Goal: Task Accomplishment & Management: Manage account settings

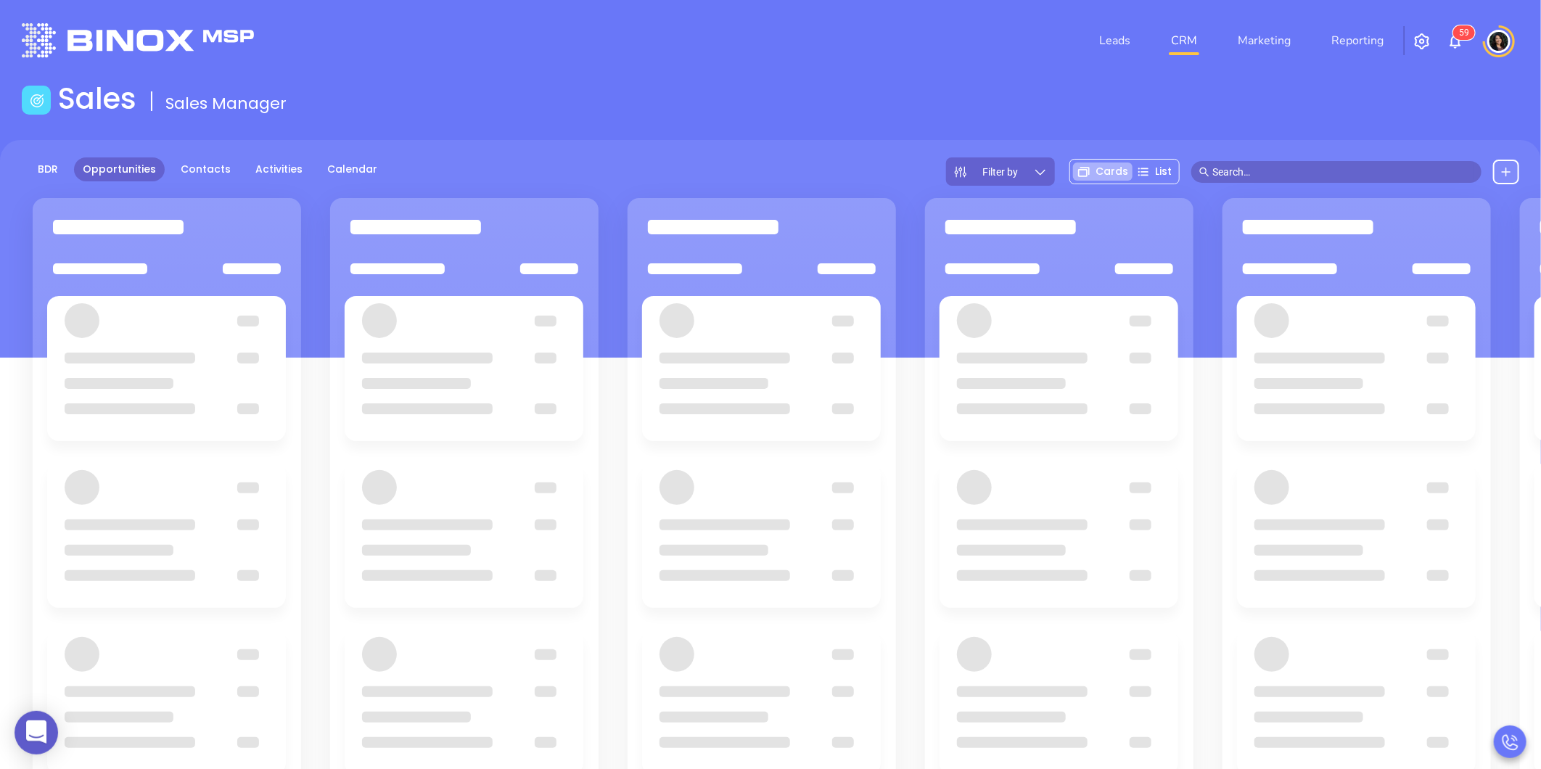
click at [919, 169] on div "BDR Opportunities Contacts Activities Calendar Filter by Cards List" at bounding box center [770, 171] width 1541 height 28
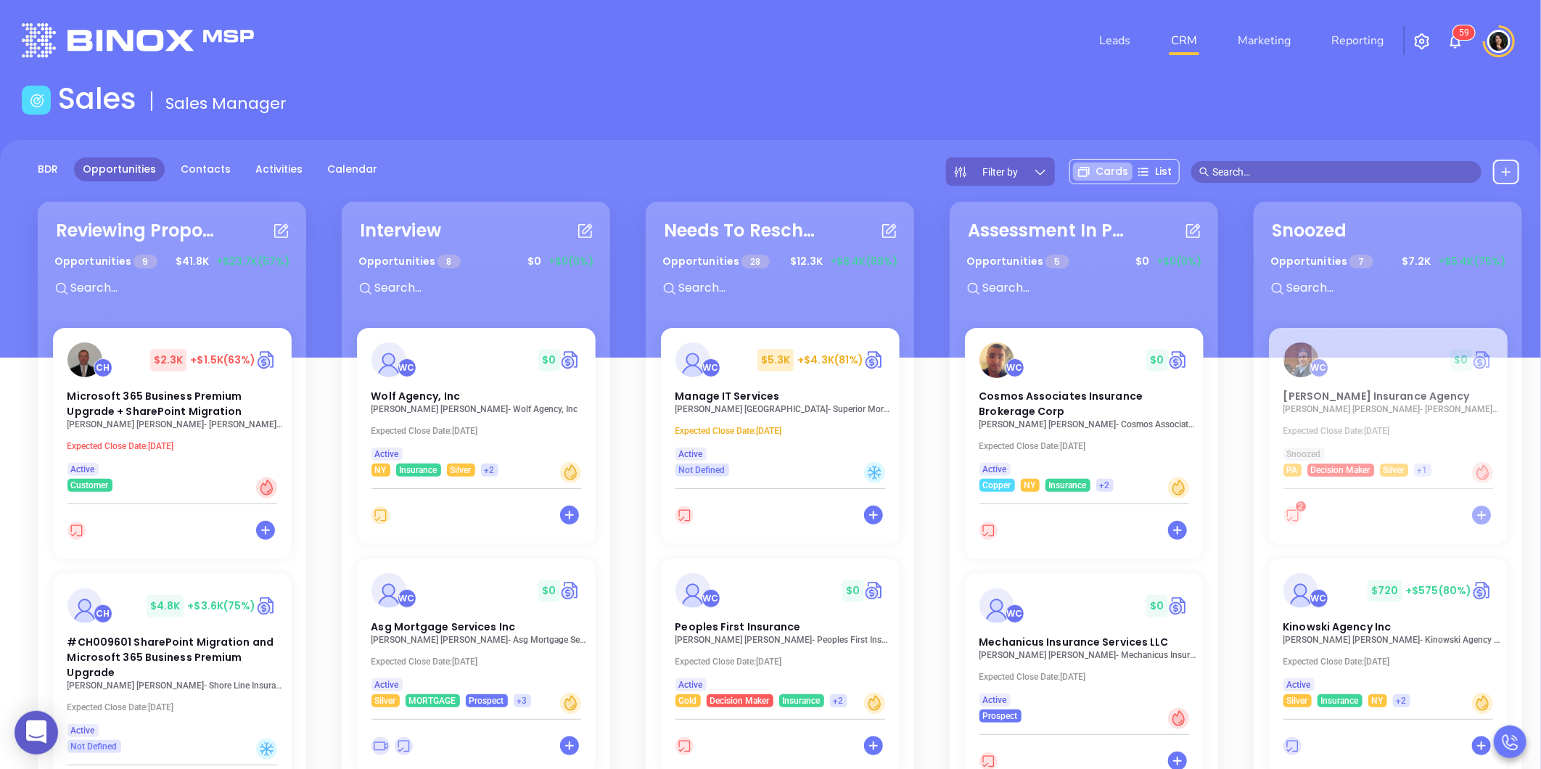
click at [933, 414] on div "Reviewing Proposal Opportunities 9 $ 41.8K +$23.7K (57%) CH $ 2.3K +$1.5K (63%)…" at bounding box center [937, 575] width 1824 height 755
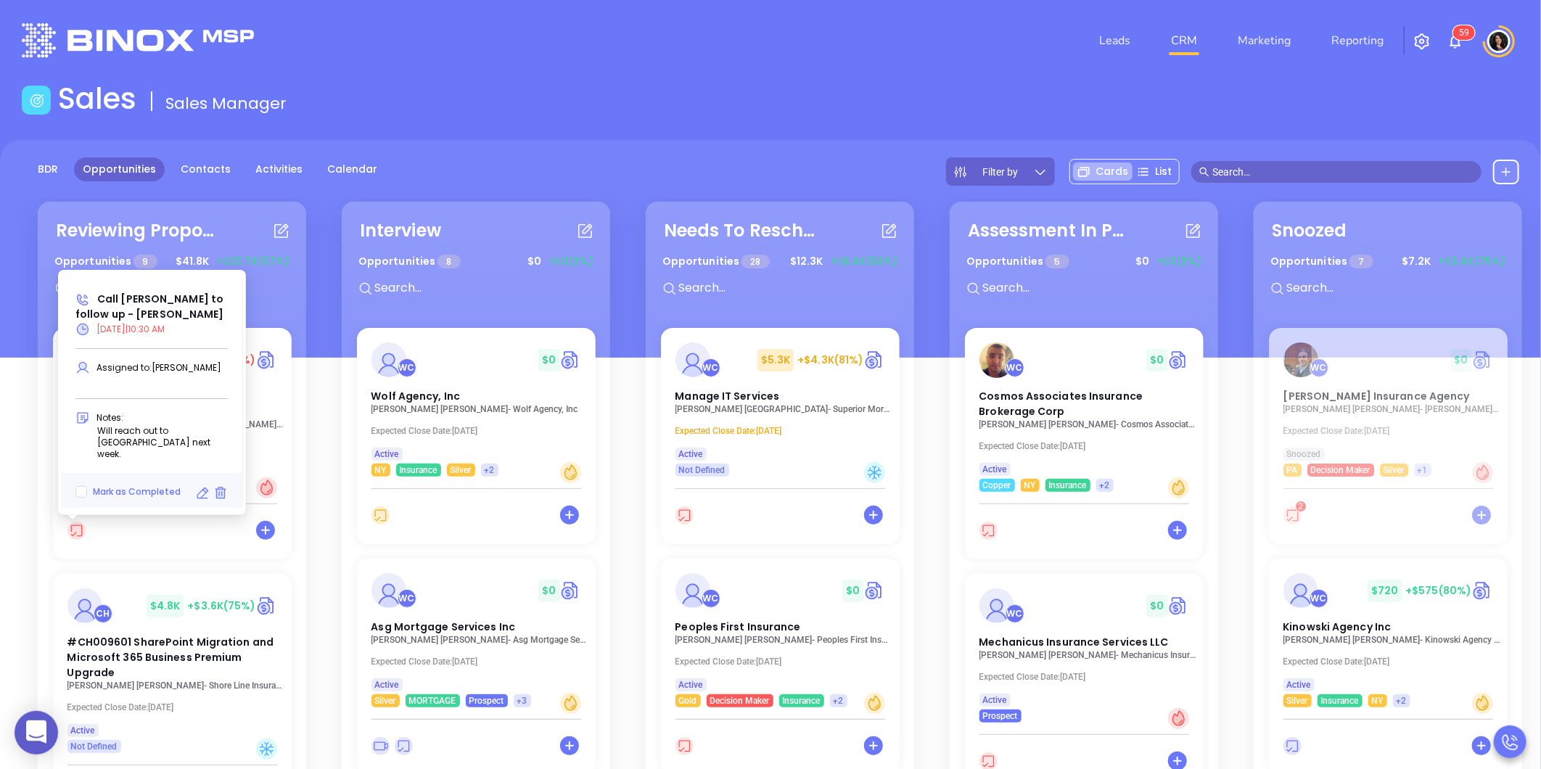
click at [200, 491] on icon at bounding box center [202, 493] width 15 height 15
click at [200, 495] on icon at bounding box center [203, 492] width 15 height 15
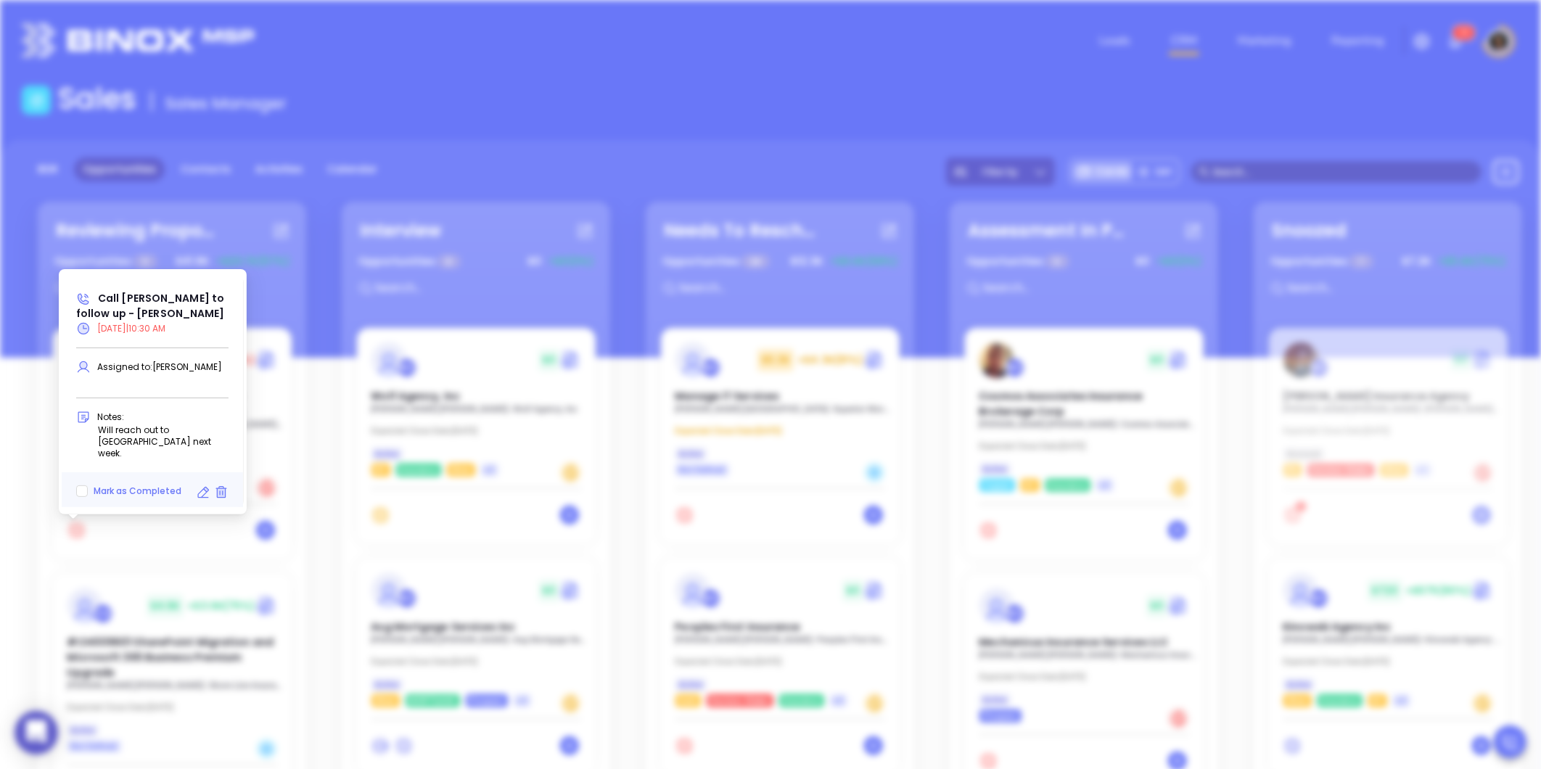
type input "08/21/2025"
type input "Call Allan to follow up - Allan Kaplan"
type input "Call"
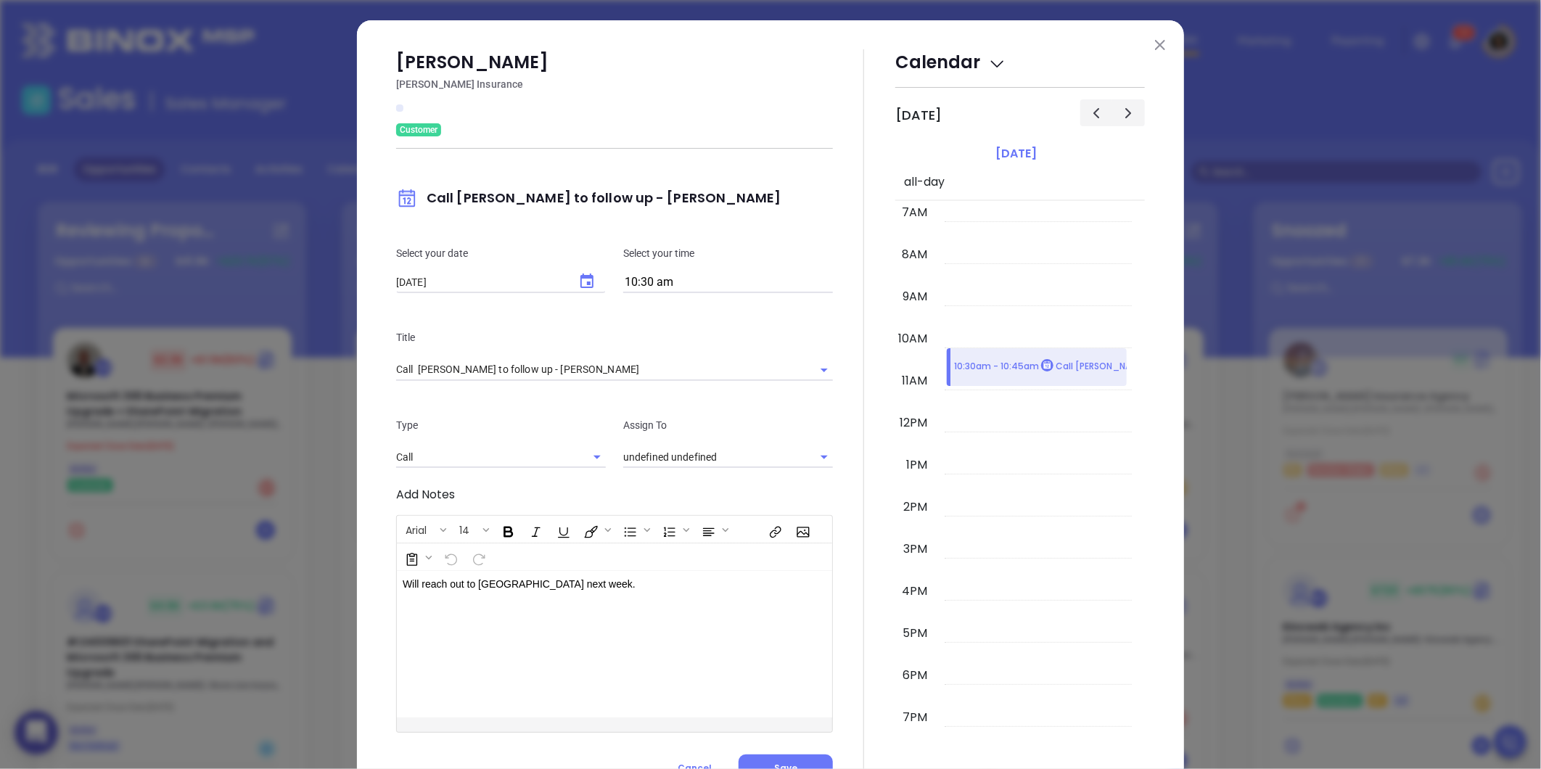
click at [575, 271] on button "Choose date, selected date is Aug 21, 2025" at bounding box center [587, 281] width 35 height 35
click at [560, 450] on button "22" at bounding box center [559, 454] width 26 height 26
type input "08/22/2025"
type input "Carla Humber"
click at [795, 755] on button "Save" at bounding box center [786, 769] width 94 height 28
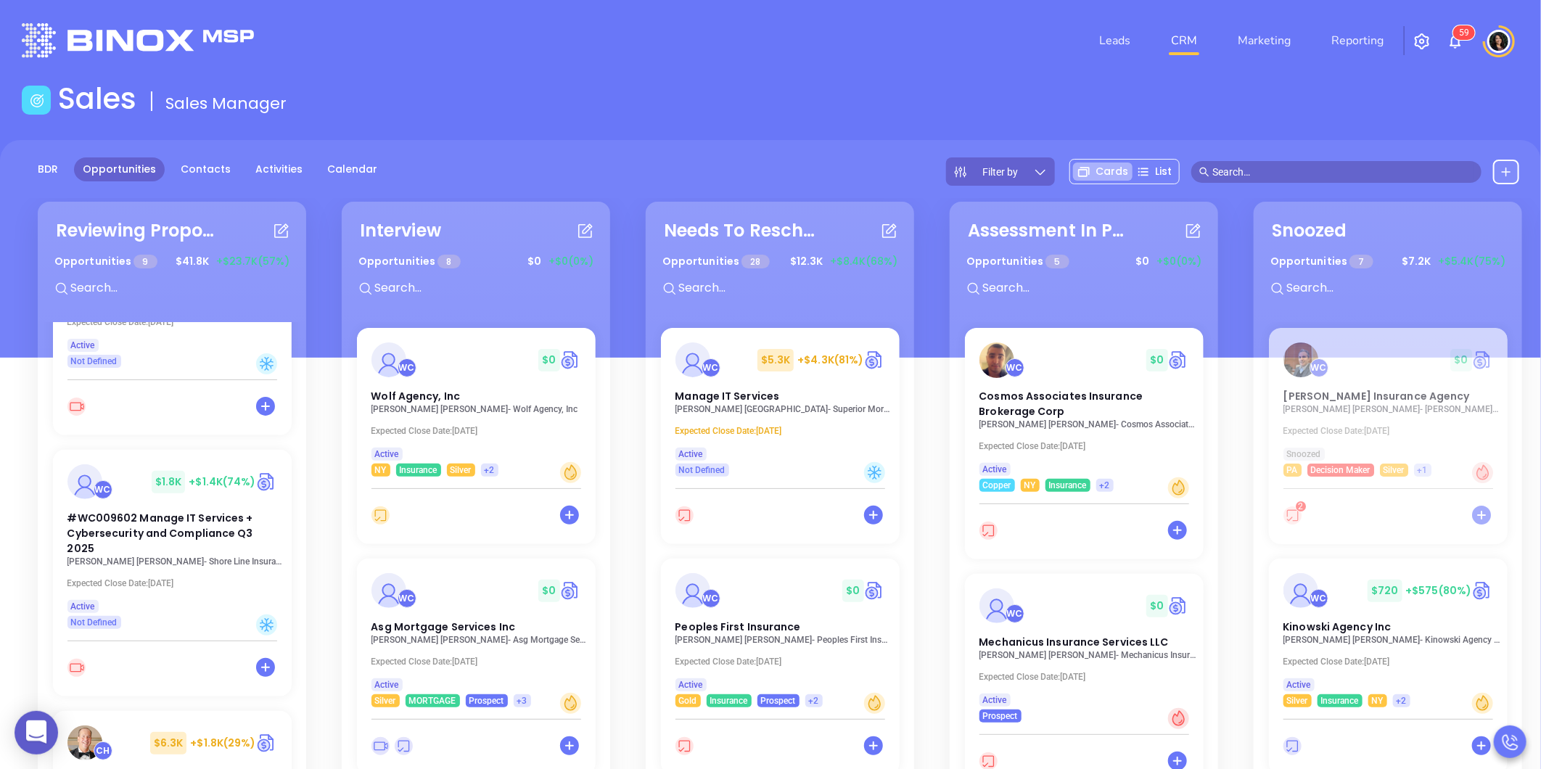
scroll to position [139, 0]
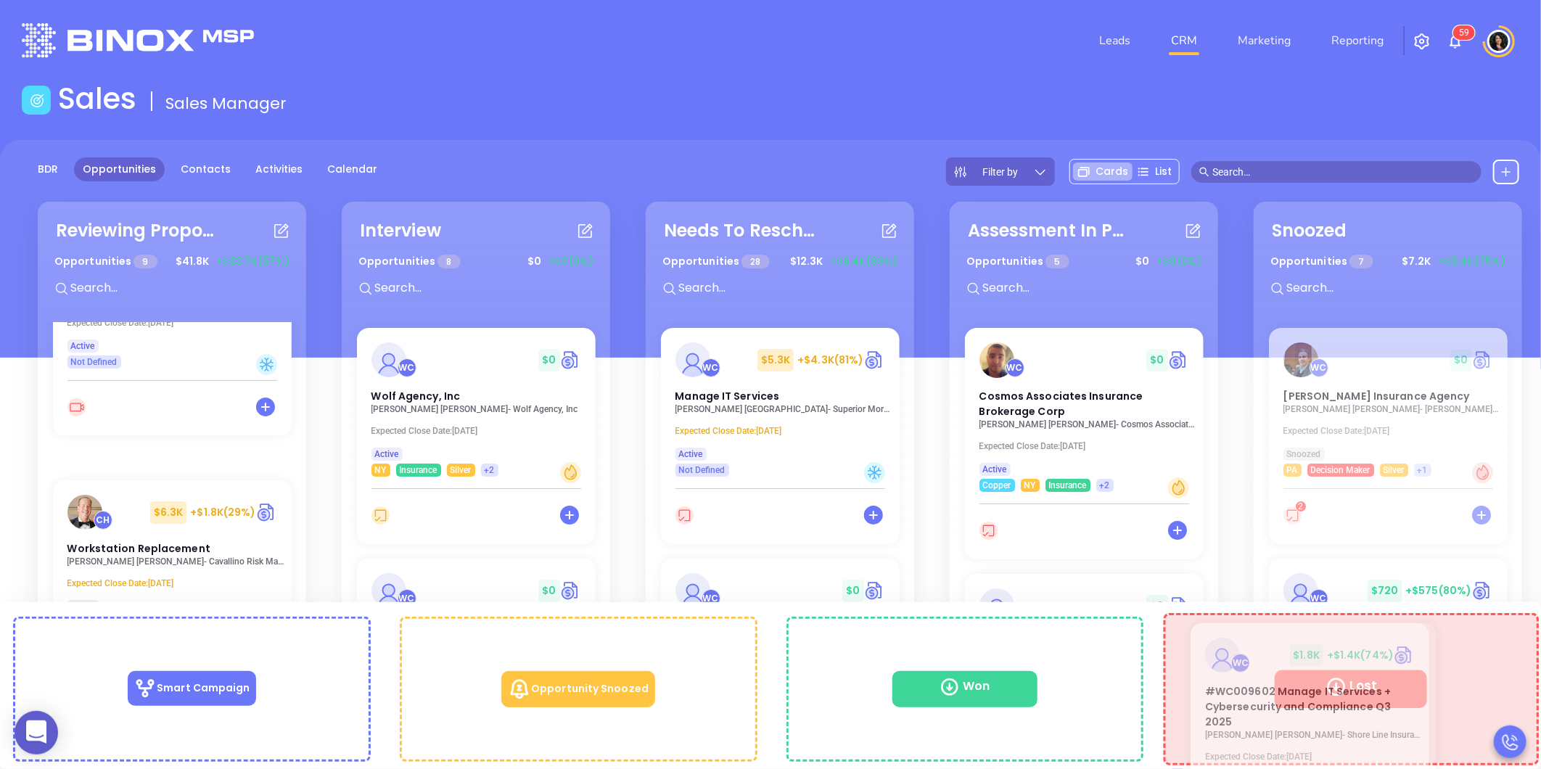
drag, startPoint x: 126, startPoint y: 482, endPoint x: 1265, endPoint y: 660, distance: 1153.3
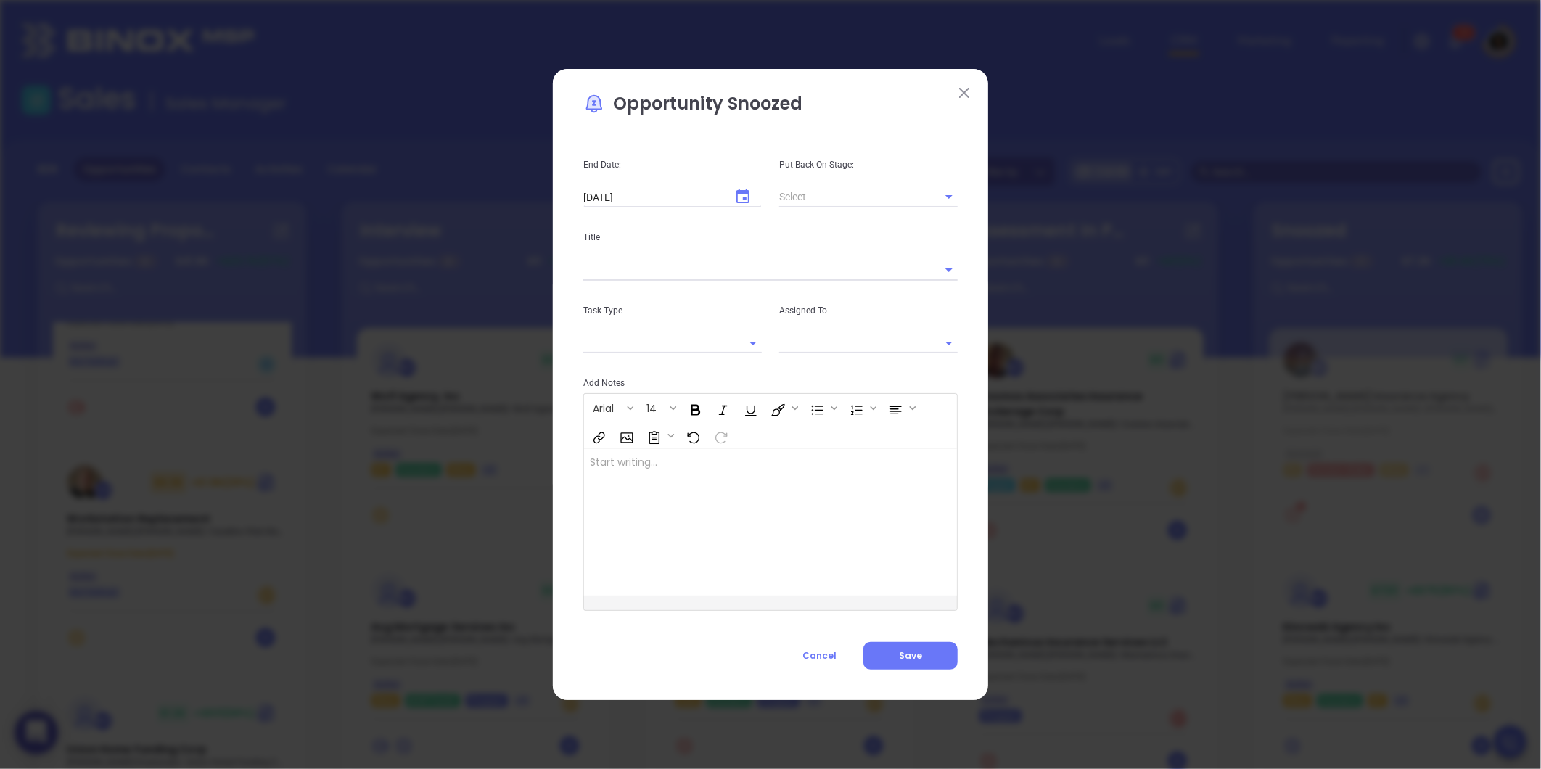
type input "Carla Humber"
click at [828, 665] on button "Cancel" at bounding box center [820, 656] width 88 height 28
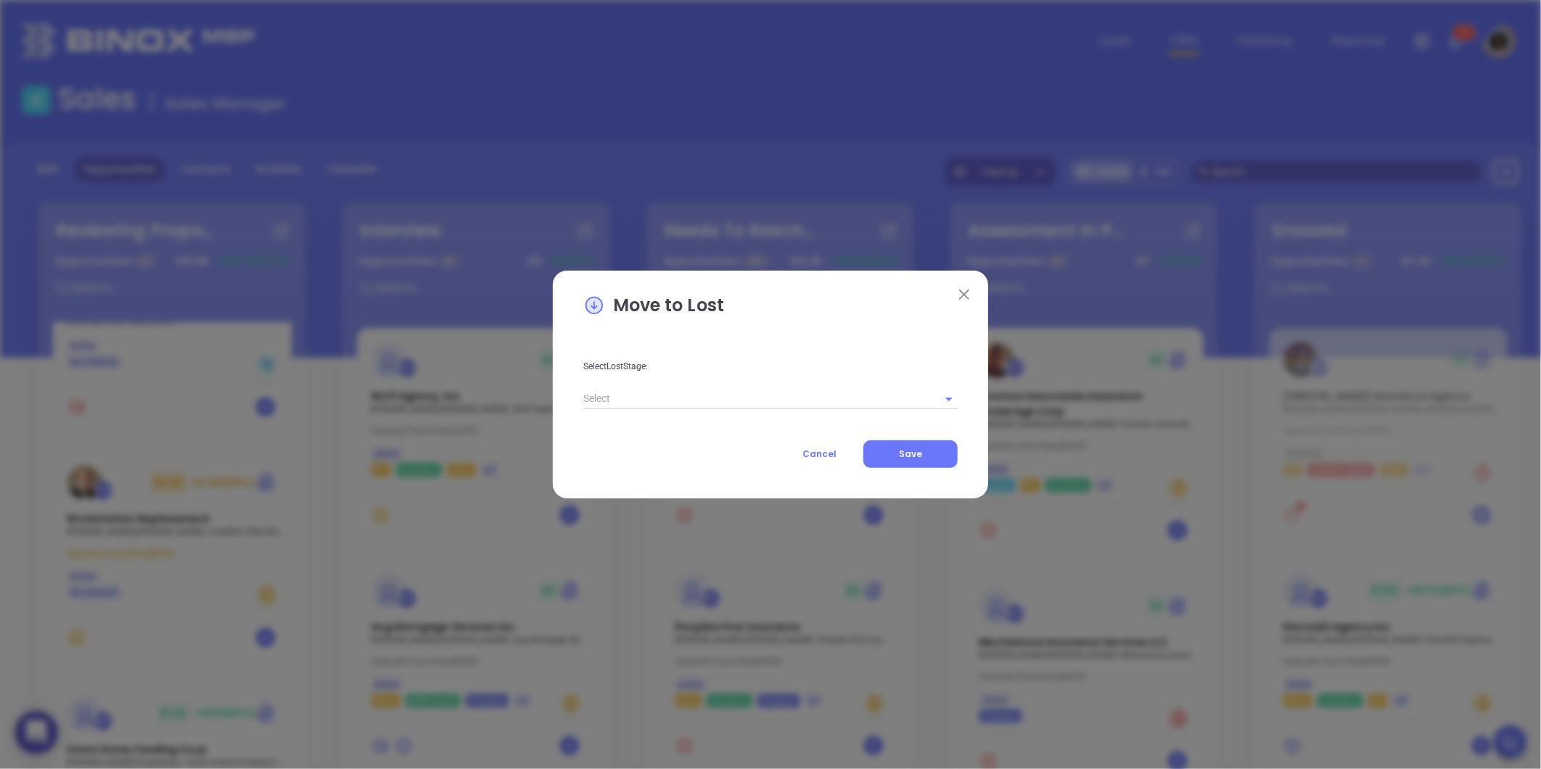
click at [666, 418] on div "Select Lost Stage: Cancel Save" at bounding box center [770, 403] width 374 height 132
click at [655, 405] on input "text" at bounding box center [750, 398] width 334 height 21
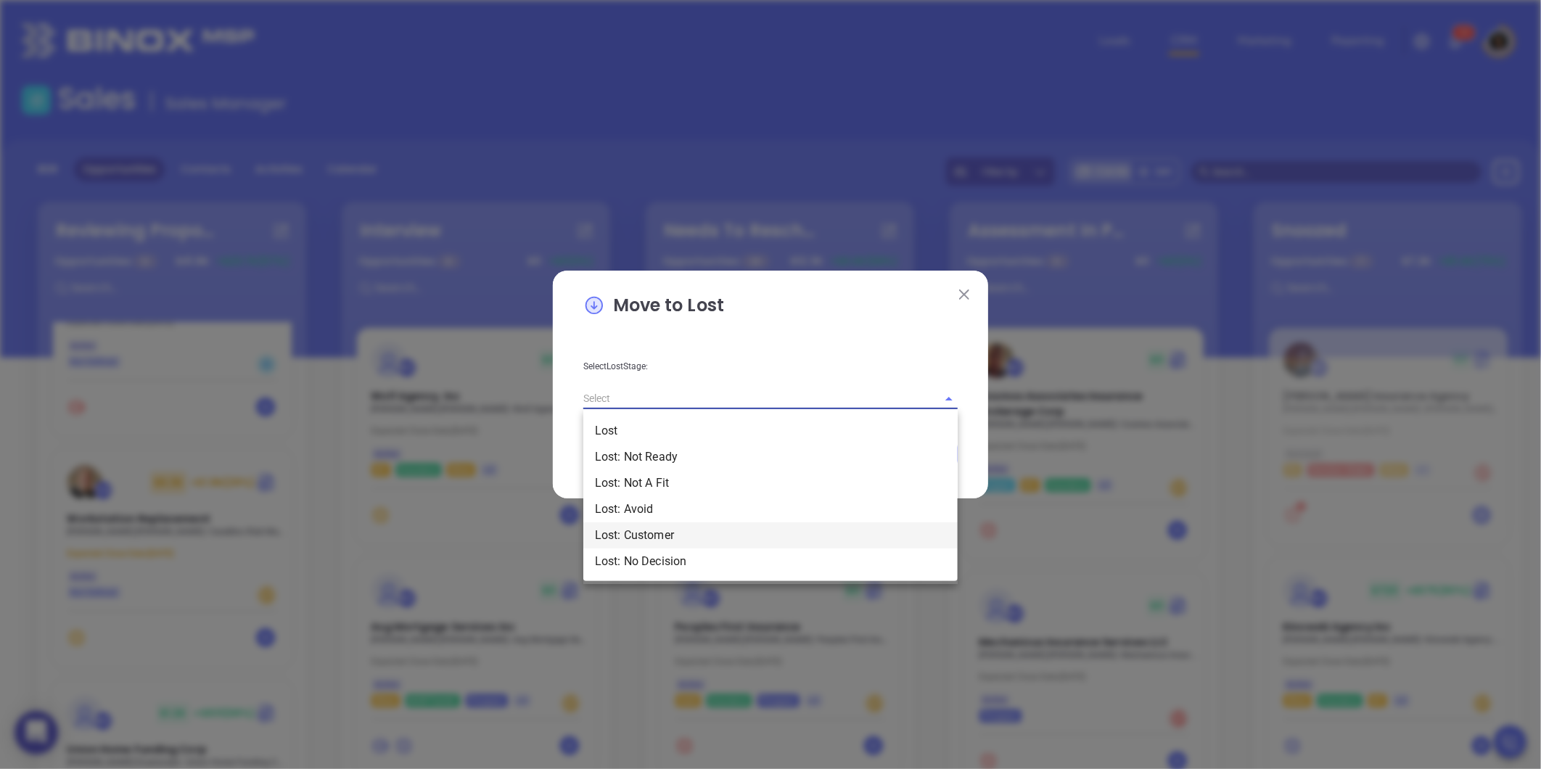
click at [689, 530] on li "Lost: Customer" at bounding box center [770, 536] width 374 height 26
type input "Lost: Customer"
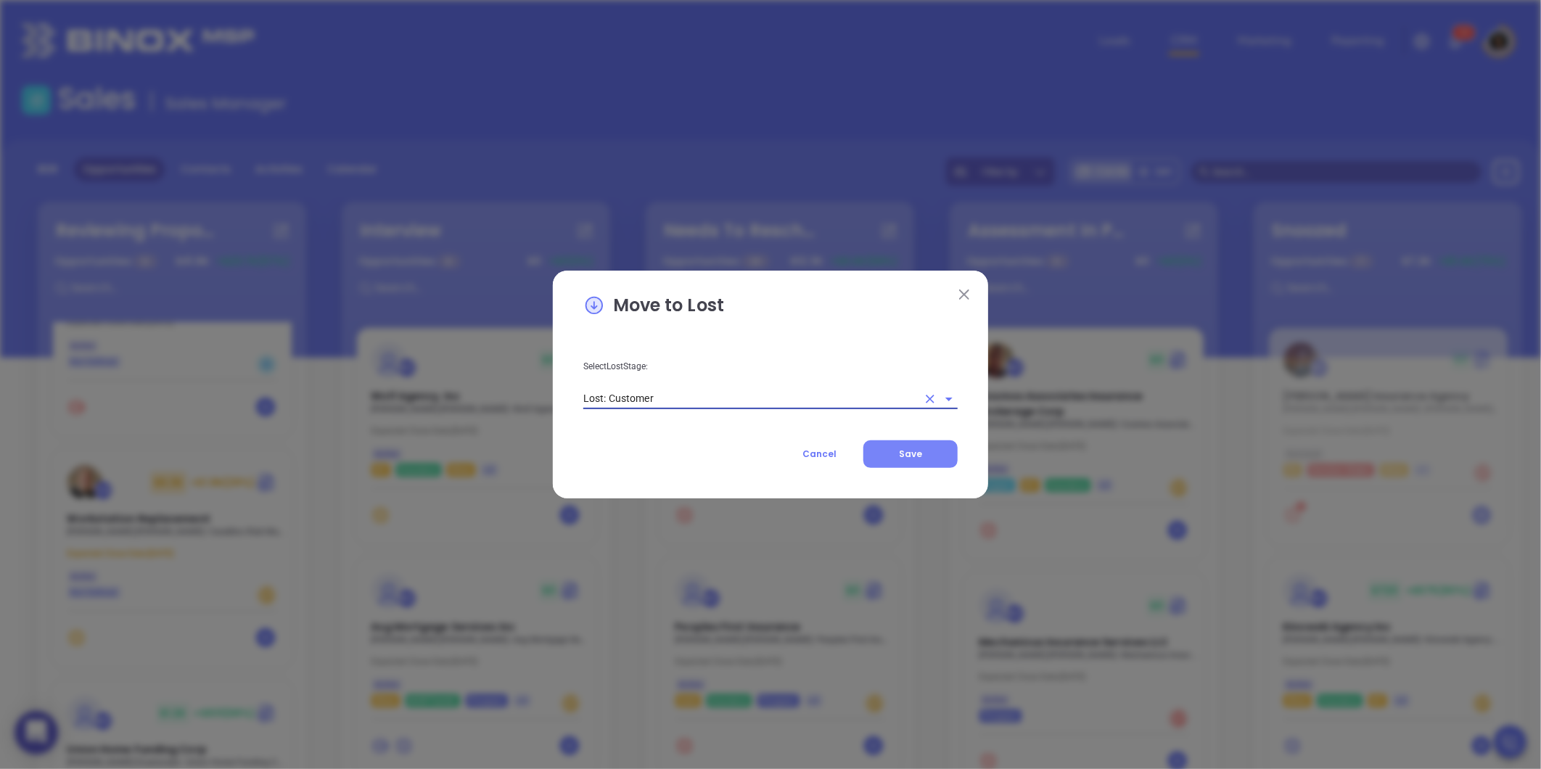
click at [920, 454] on span "Save" at bounding box center [910, 454] width 23 height 12
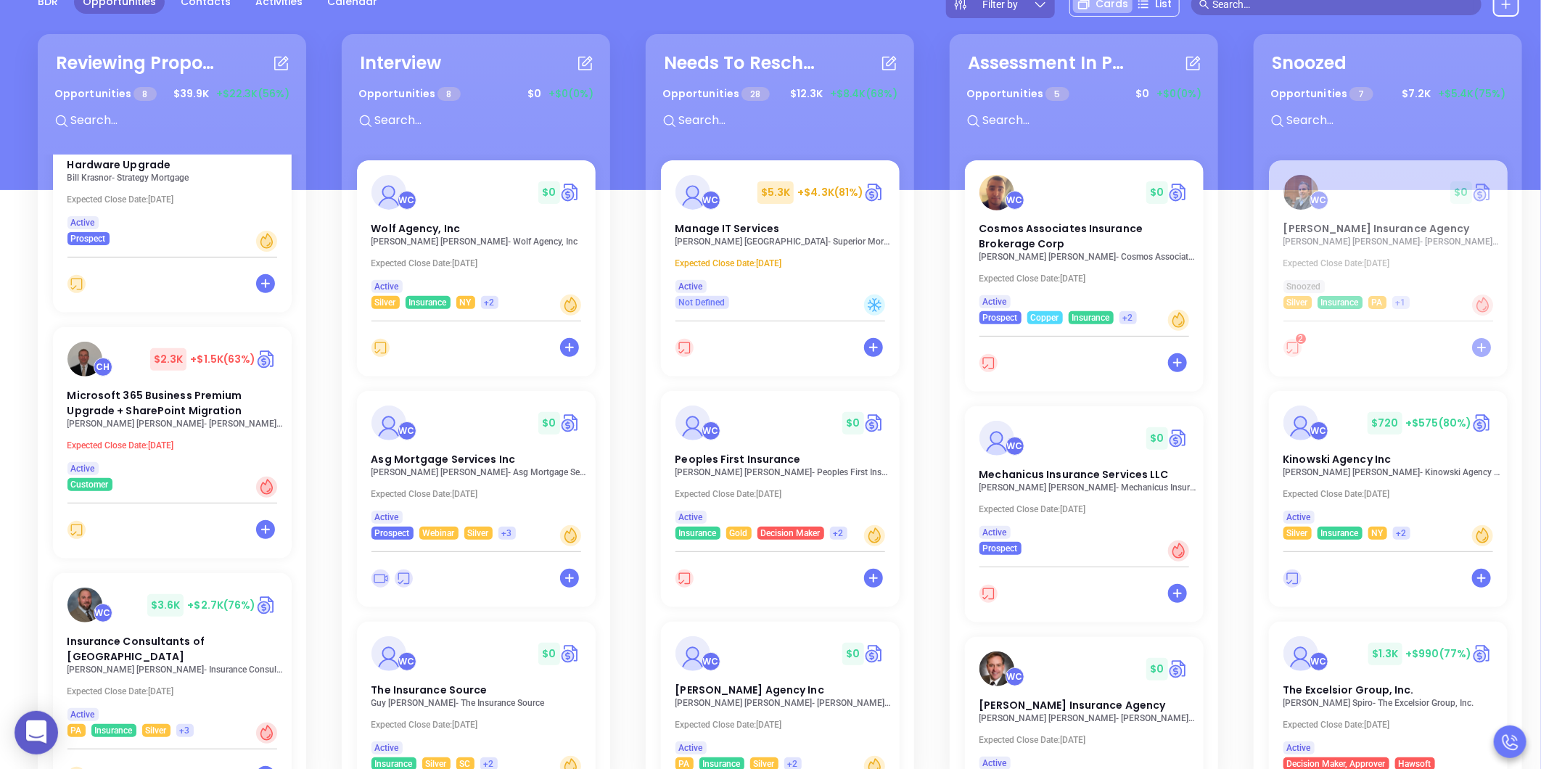
scroll to position [210, 0]
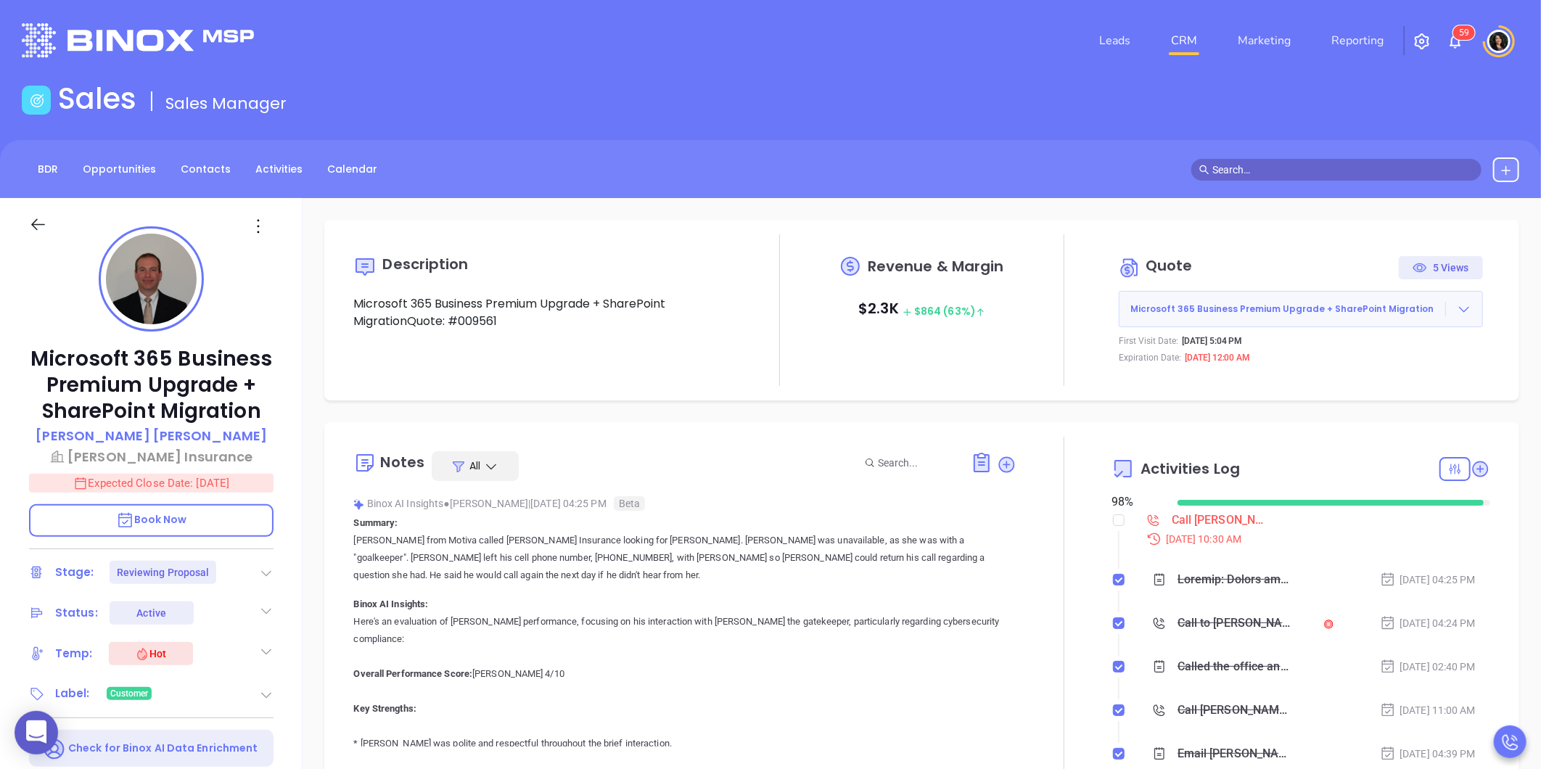
type input "[PERSON_NAME]"
click at [1459, 314] on icon at bounding box center [1464, 309] width 15 height 15
click at [1376, 410] on link "Edit in ConnectWise Sell" at bounding box center [1373, 403] width 128 height 15
click at [1462, 309] on div at bounding box center [1464, 309] width 36 height 15
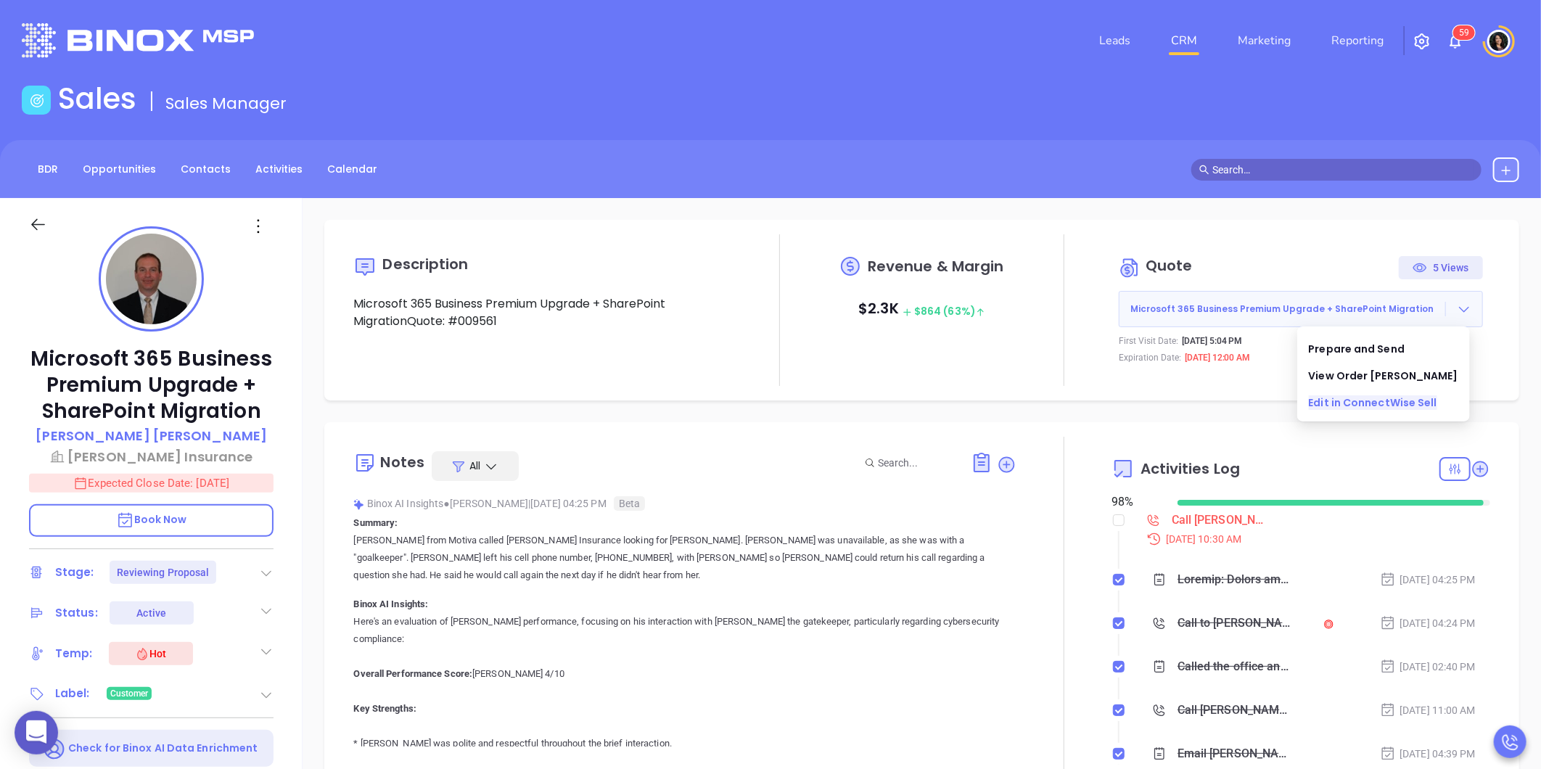
click at [1368, 400] on link "Edit in ConnectWise Sell" at bounding box center [1373, 403] width 128 height 15
click at [1176, 49] on link "CRM" at bounding box center [1184, 40] width 38 height 29
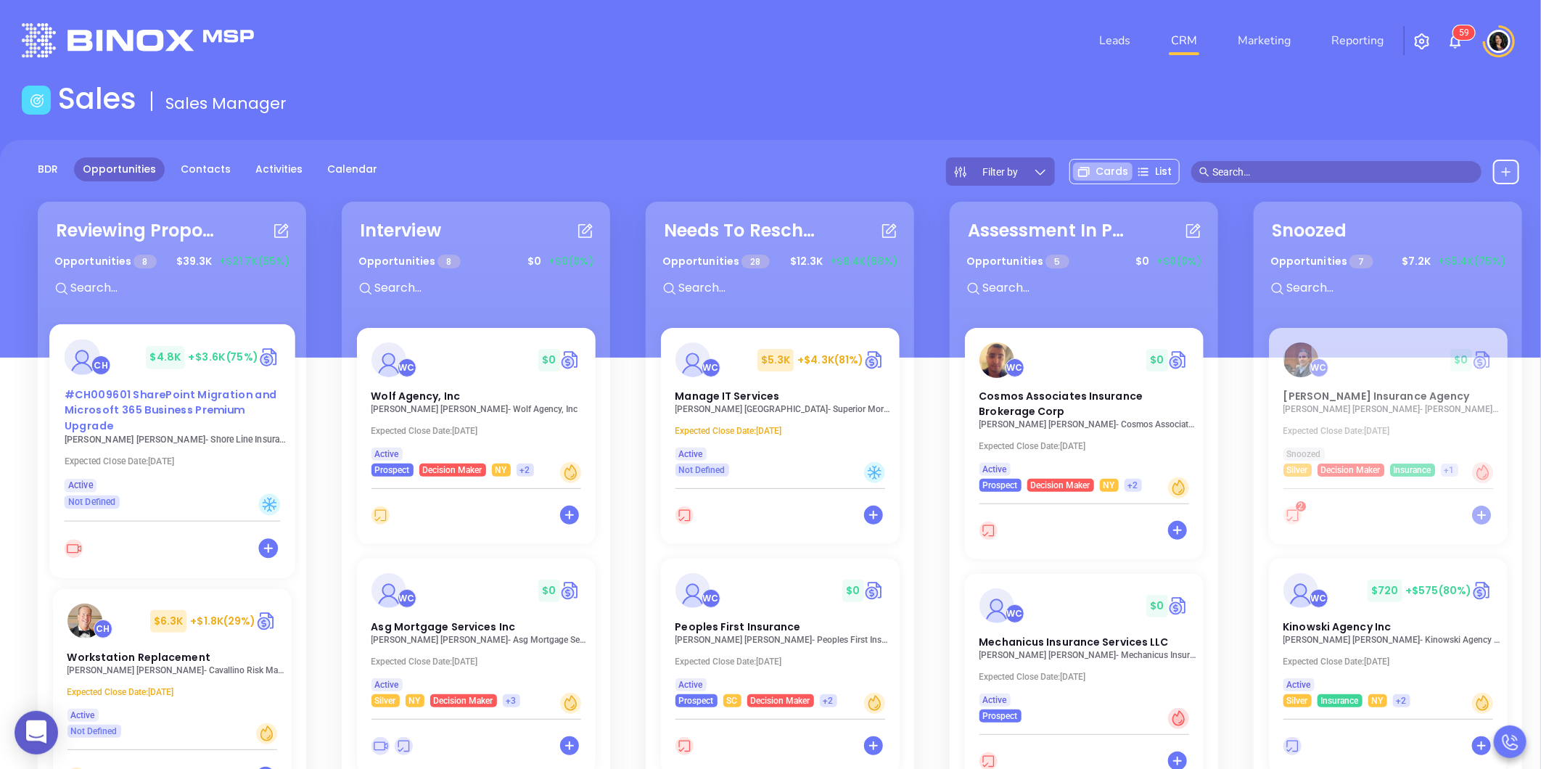
click at [151, 402] on span "#CH009601 SharePoint Migration and Microsoft 365 Business Premium Upgrade" at bounding box center [170, 410] width 213 height 46
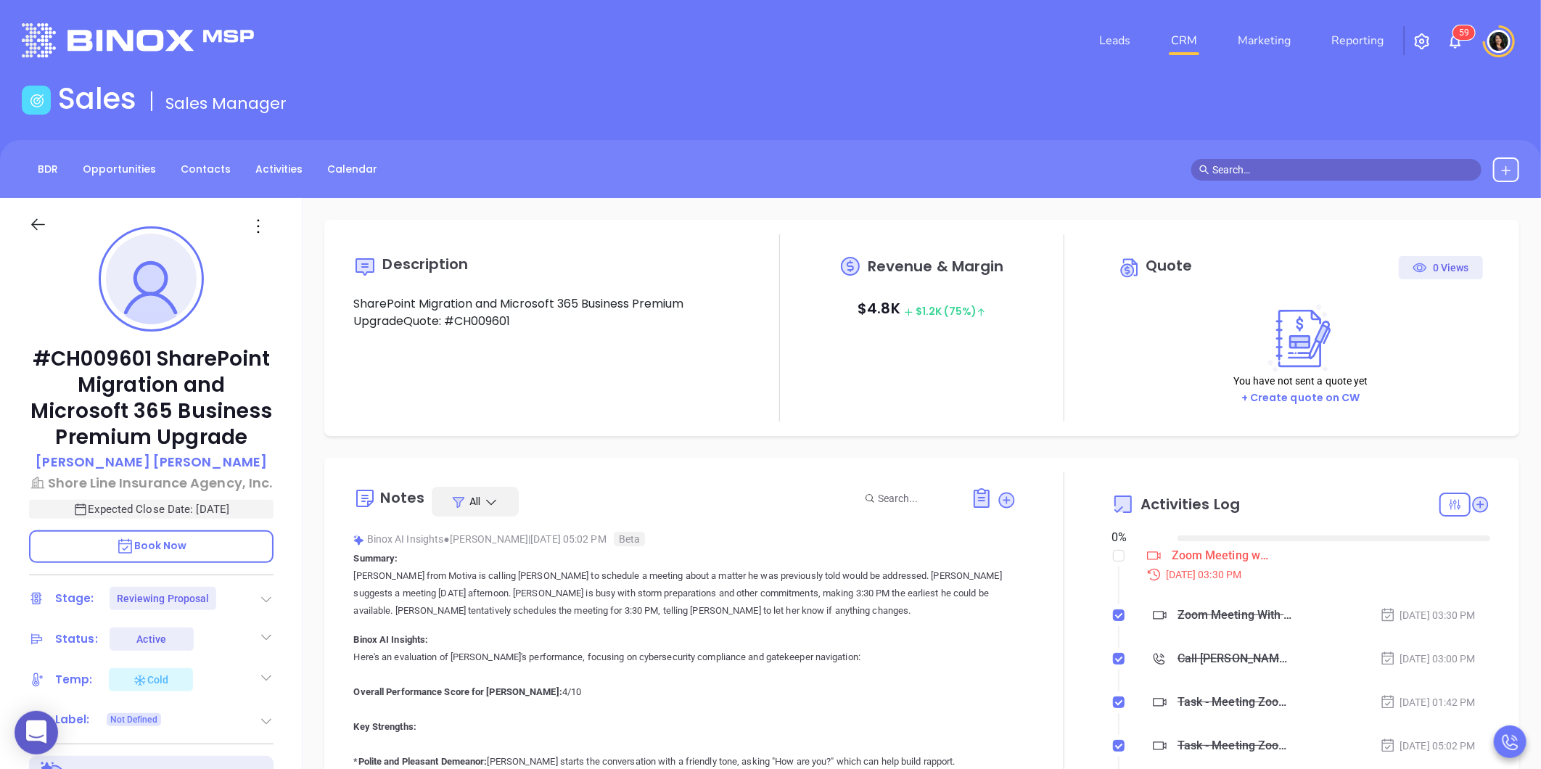
type input "08/23/2025"
click at [1113, 560] on input "checkbox" at bounding box center [1119, 556] width 12 height 12
checkbox input "false"
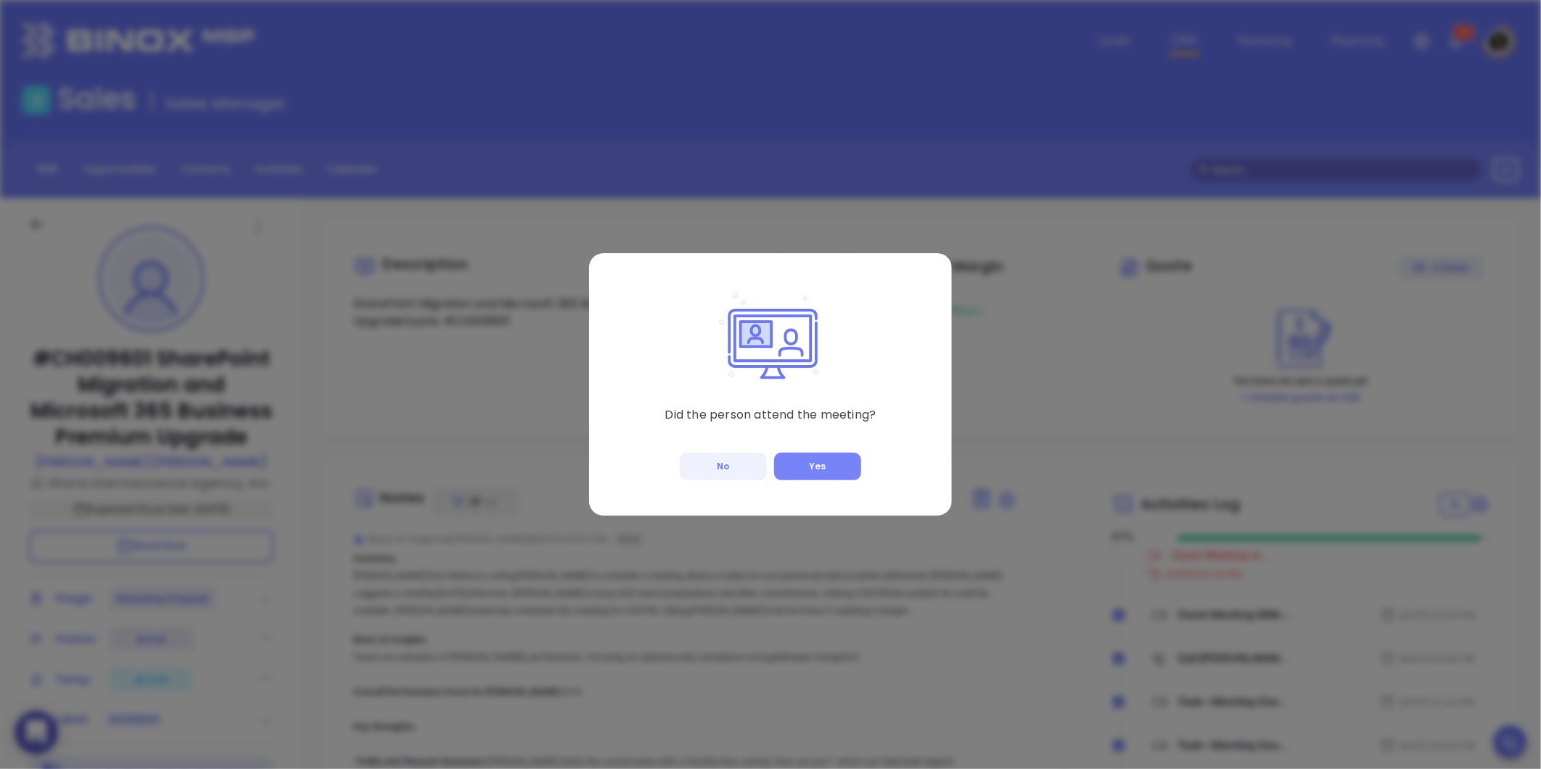
type input "Carla Humber"
click at [824, 469] on button "Yes" at bounding box center [817, 467] width 87 height 28
checkbox input "true"
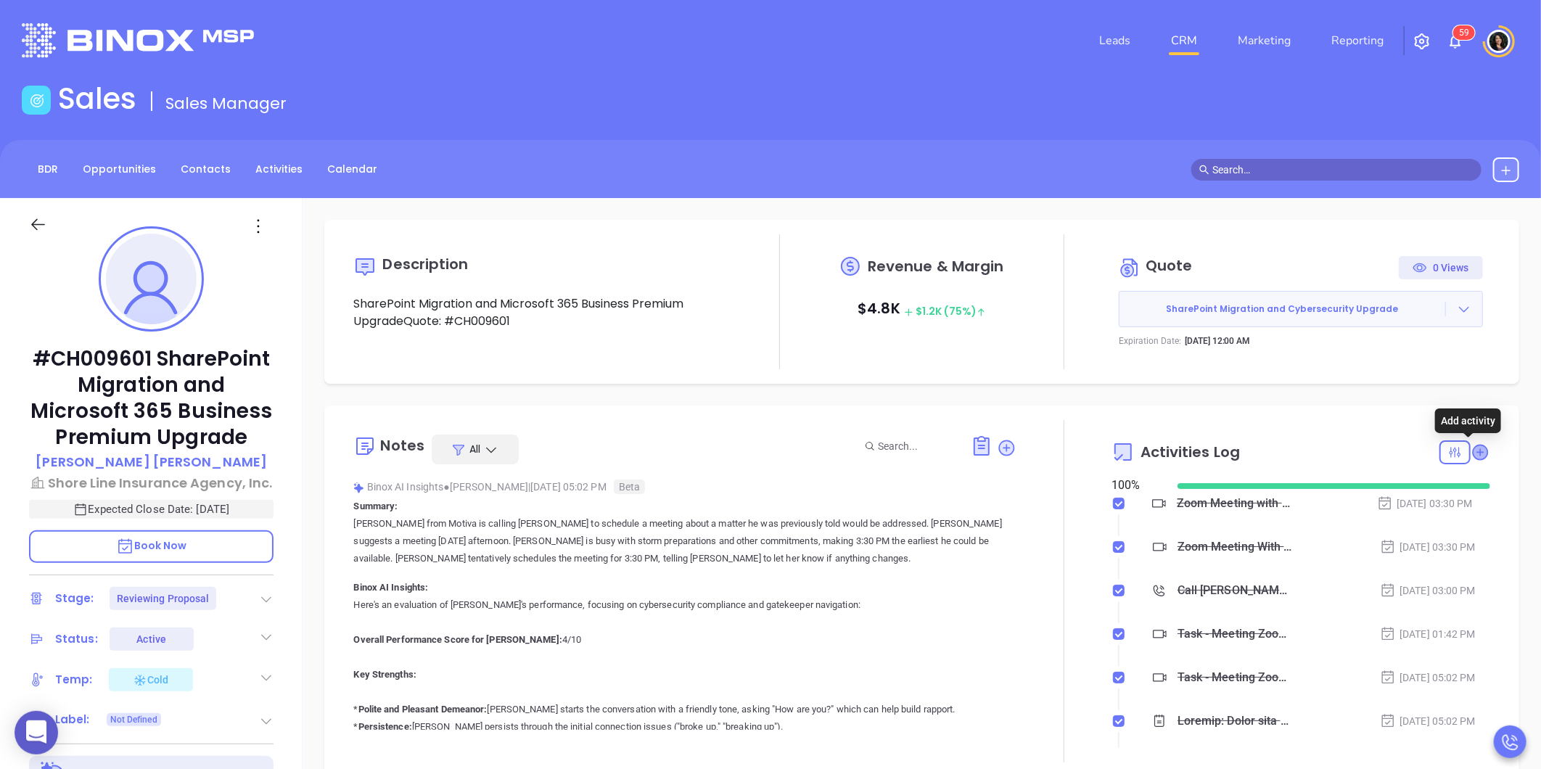
click at [1473, 448] on icon at bounding box center [1480, 452] width 15 height 15
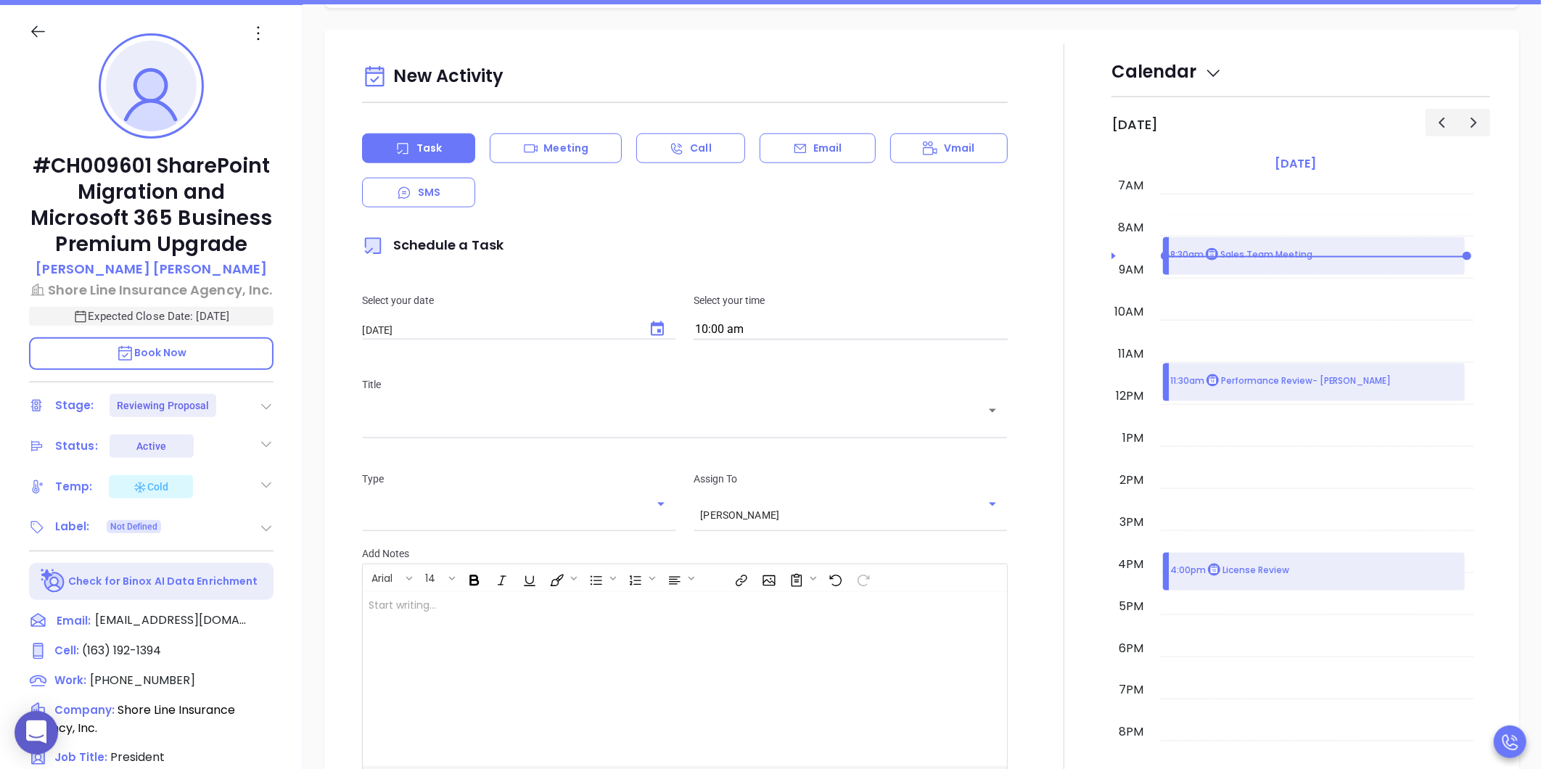
scroll to position [198, 0]
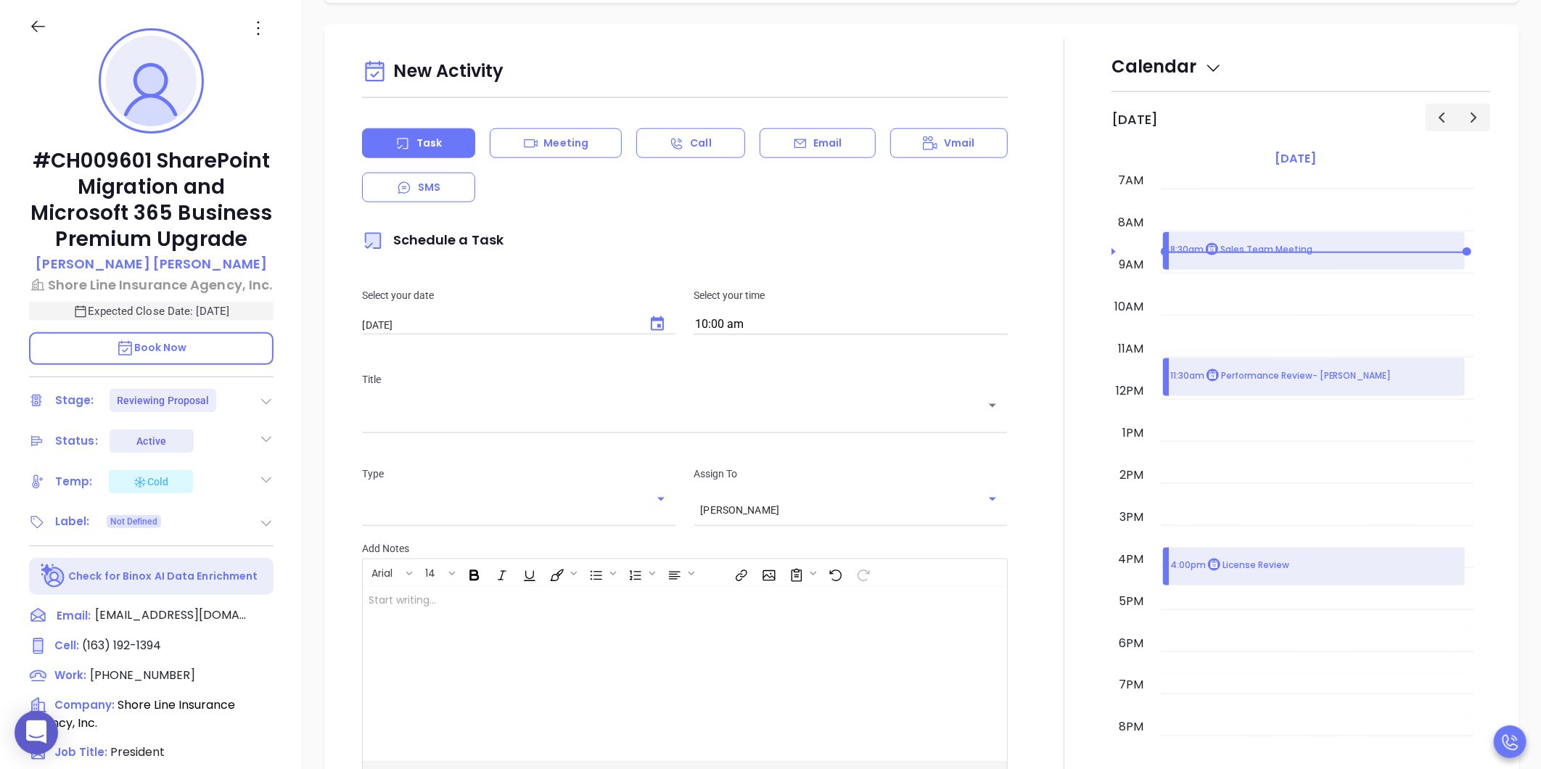
click at [662, 316] on icon "Choose date, selected date is Aug 23, 2025" at bounding box center [657, 324] width 17 height 17
click at [422, 501] on button "25" at bounding box center [427, 500] width 26 height 26
type input "08/25/2025"
click at [401, 401] on div "​" at bounding box center [685, 415] width 646 height 28
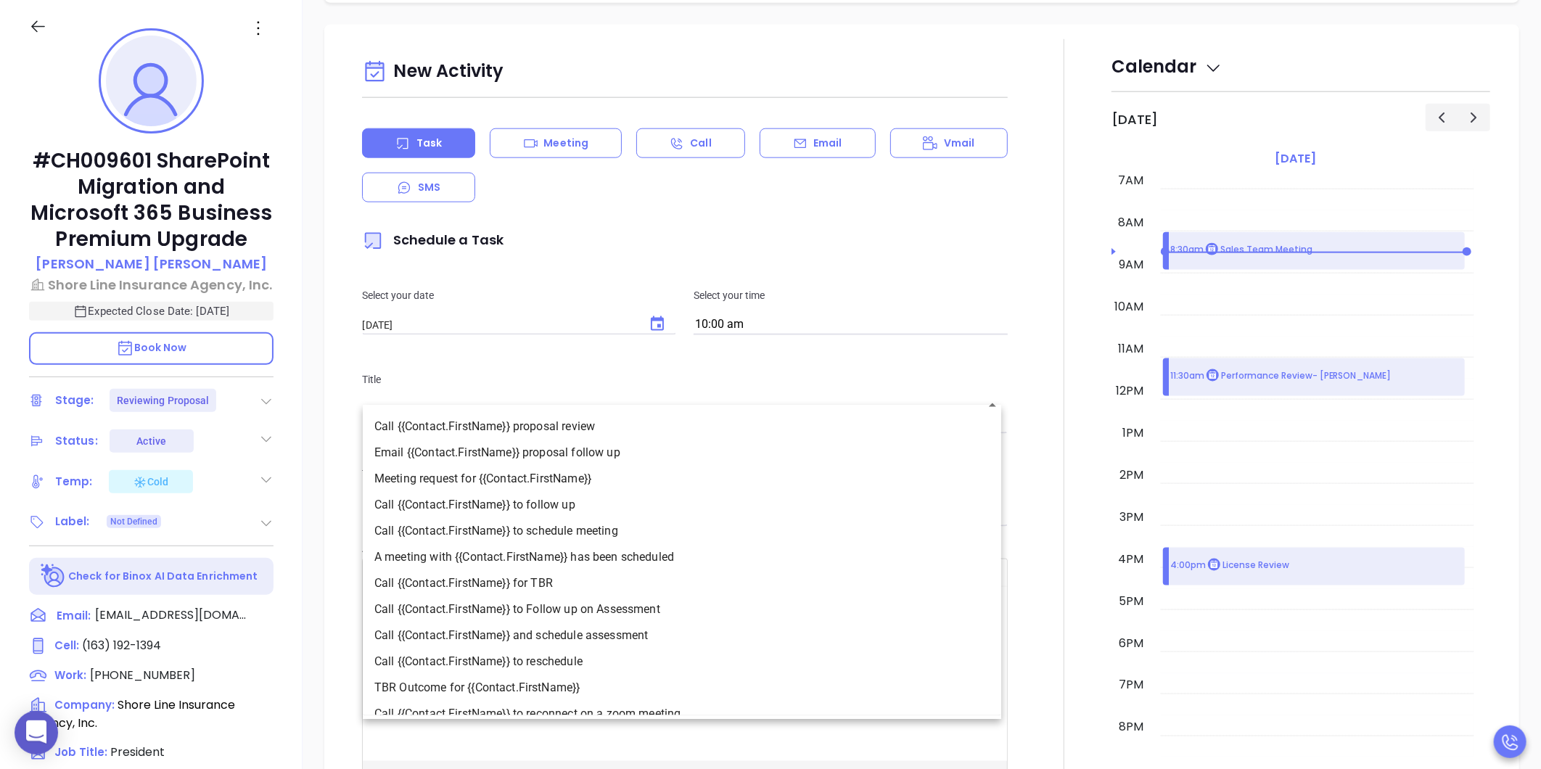
click at [441, 427] on li "Call {{Contact.FirstName}} proposal review" at bounding box center [682, 427] width 639 height 26
type input "Call Scott proposal review"
type input "Call"
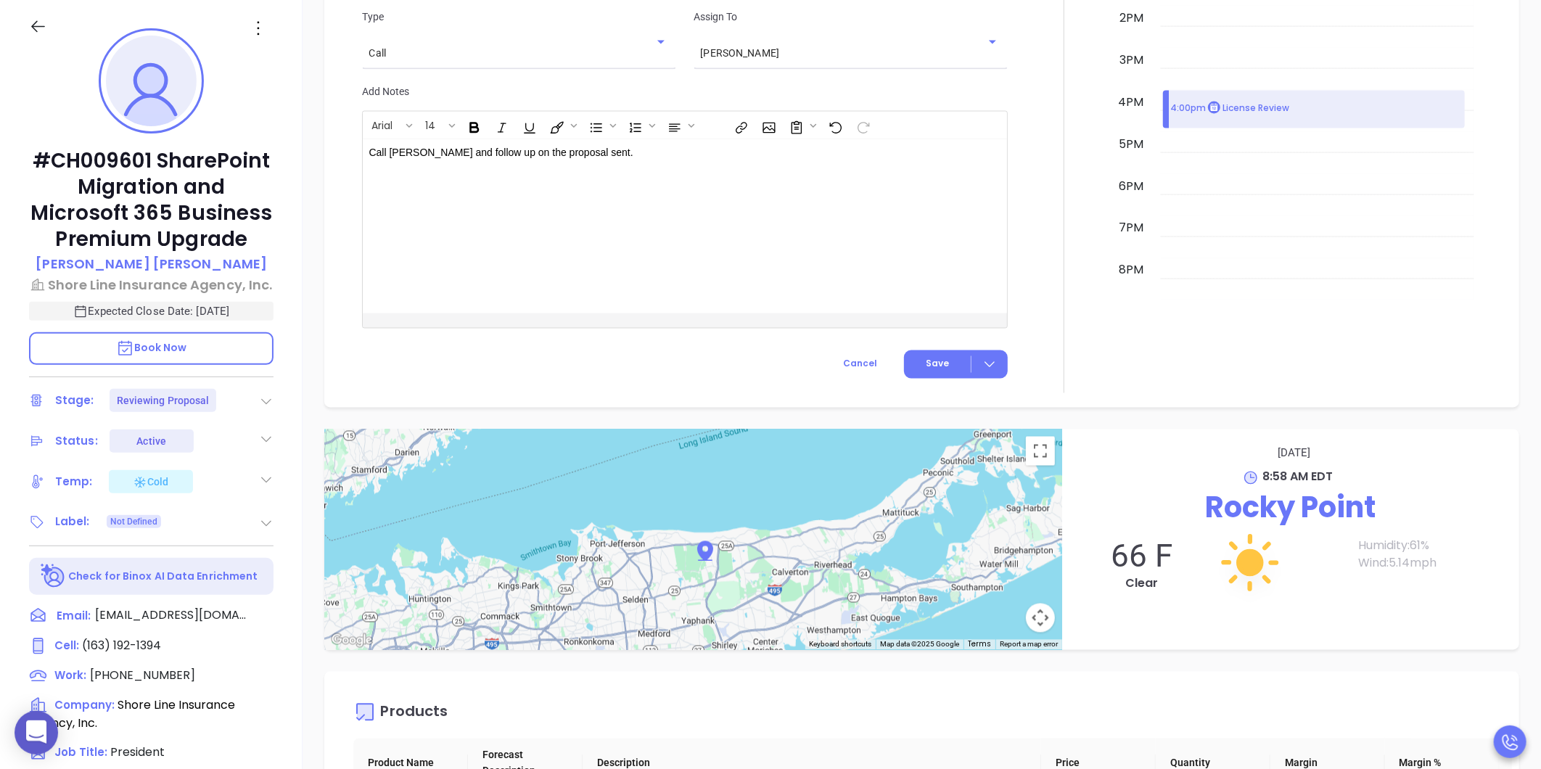
scroll to position [1539, 0]
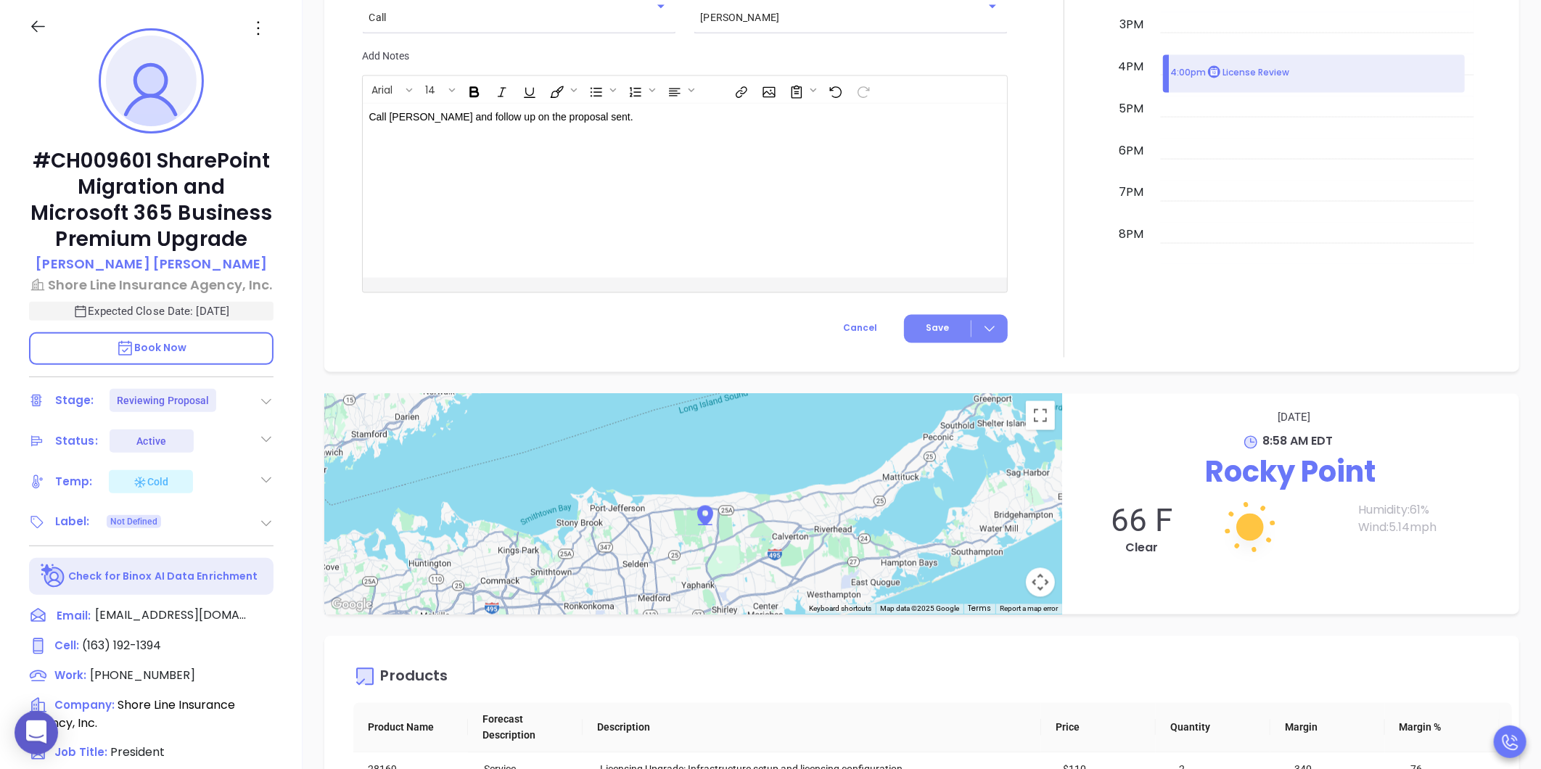
click at [927, 322] on span "Save" at bounding box center [937, 328] width 23 height 13
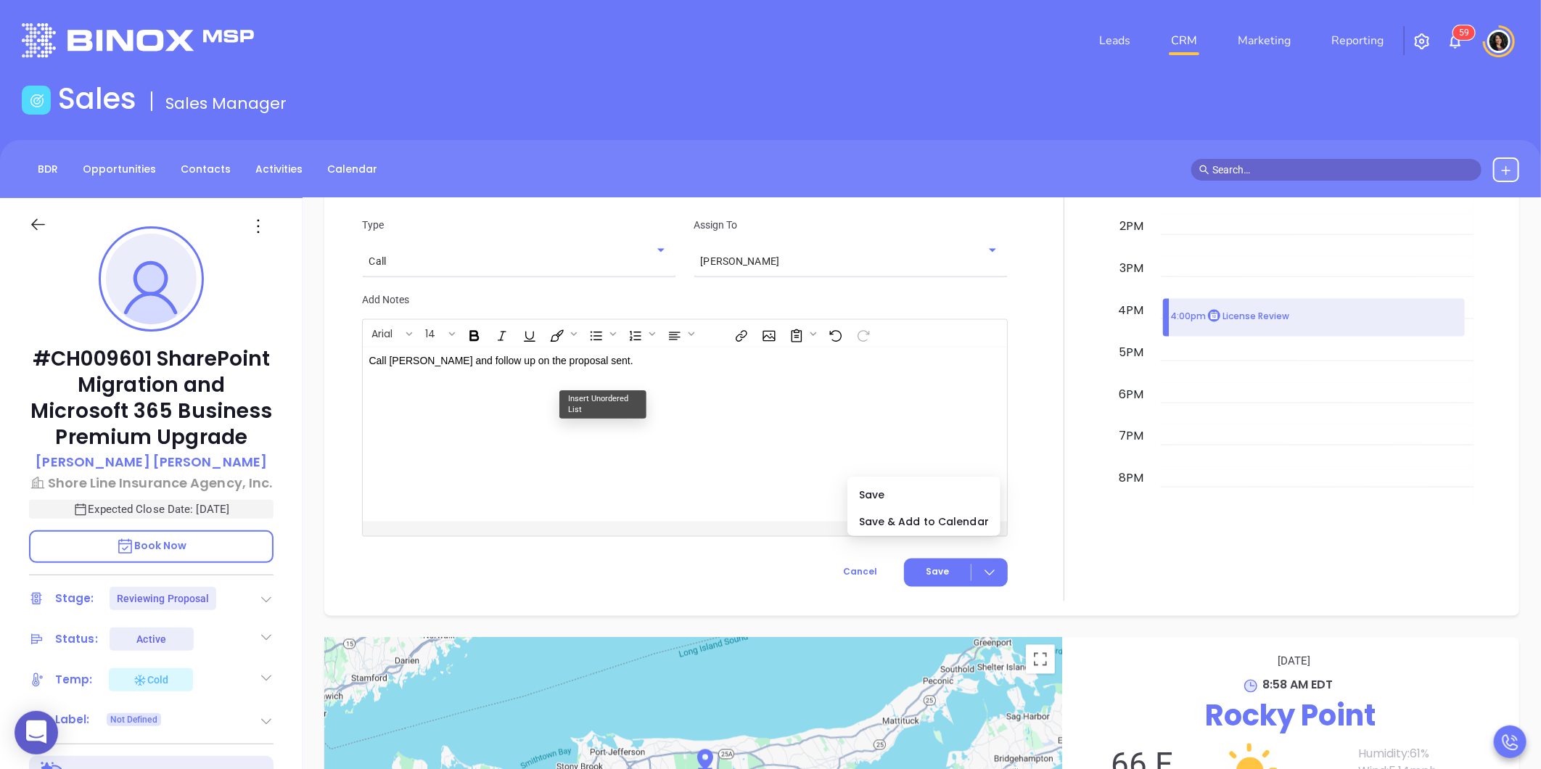
scroll to position [1495, 0]
click at [879, 494] on span "Save" at bounding box center [924, 494] width 130 height 16
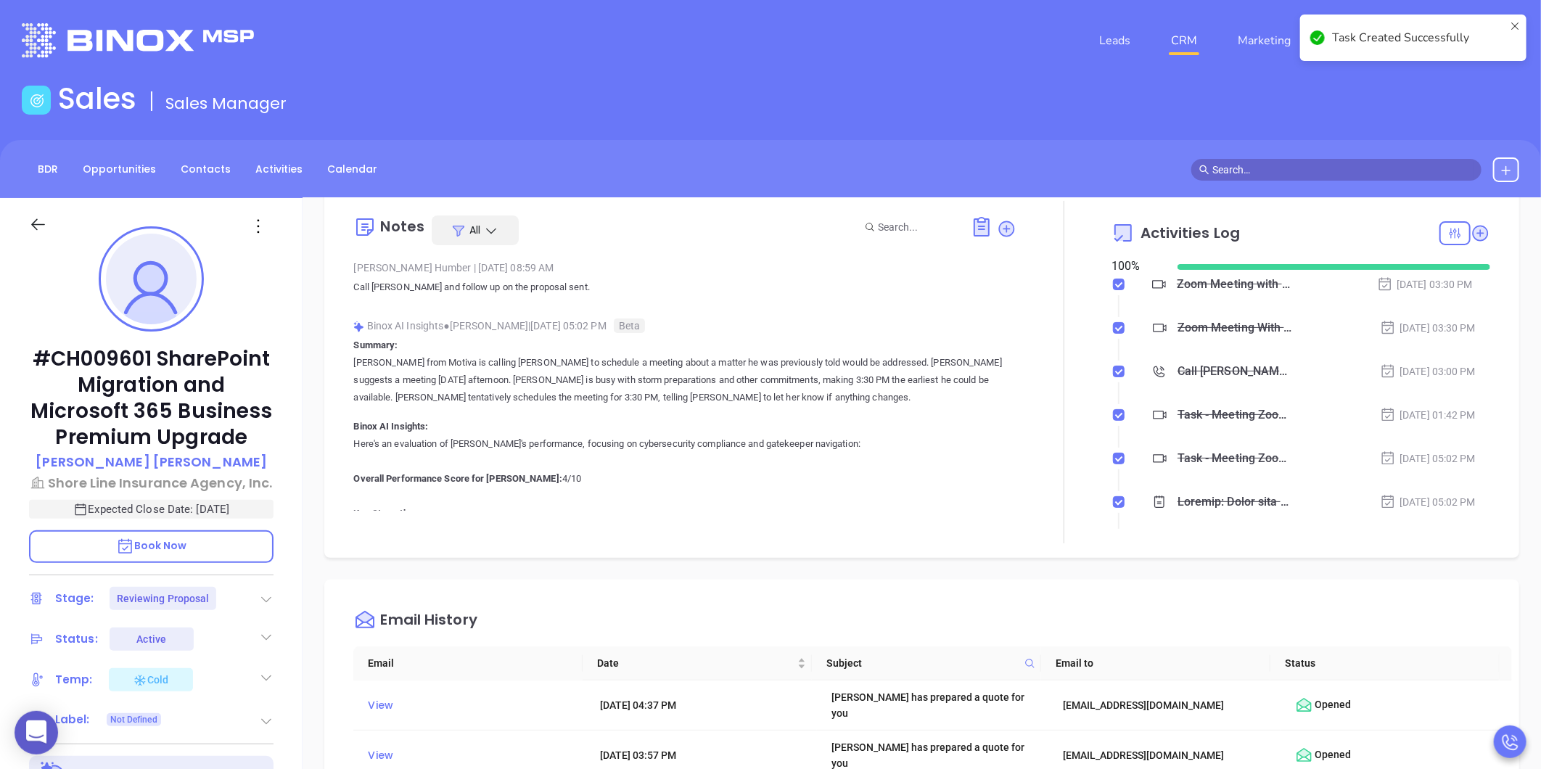
scroll to position [218, 0]
checkbox input "false"
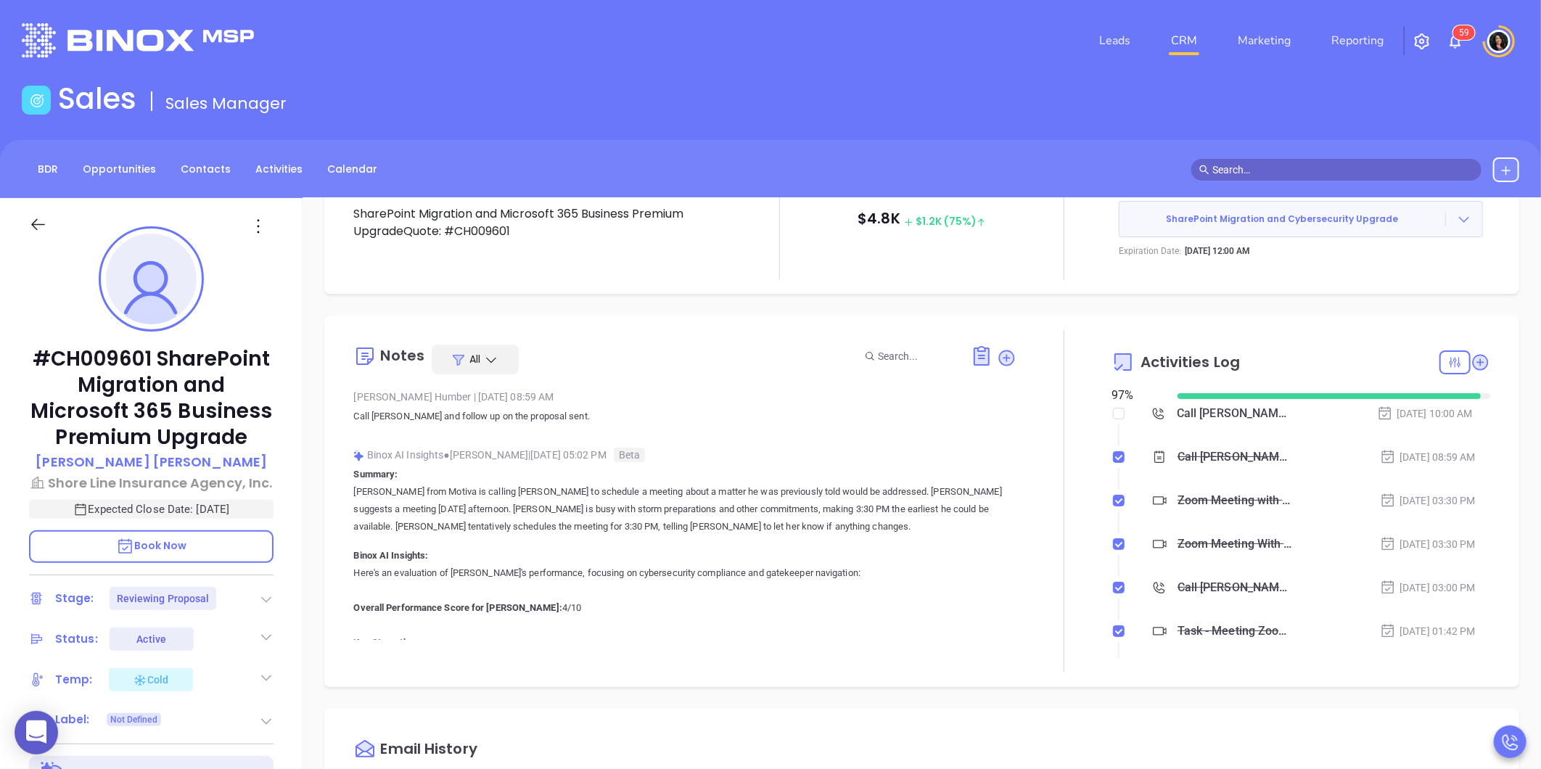
scroll to position [0, 0]
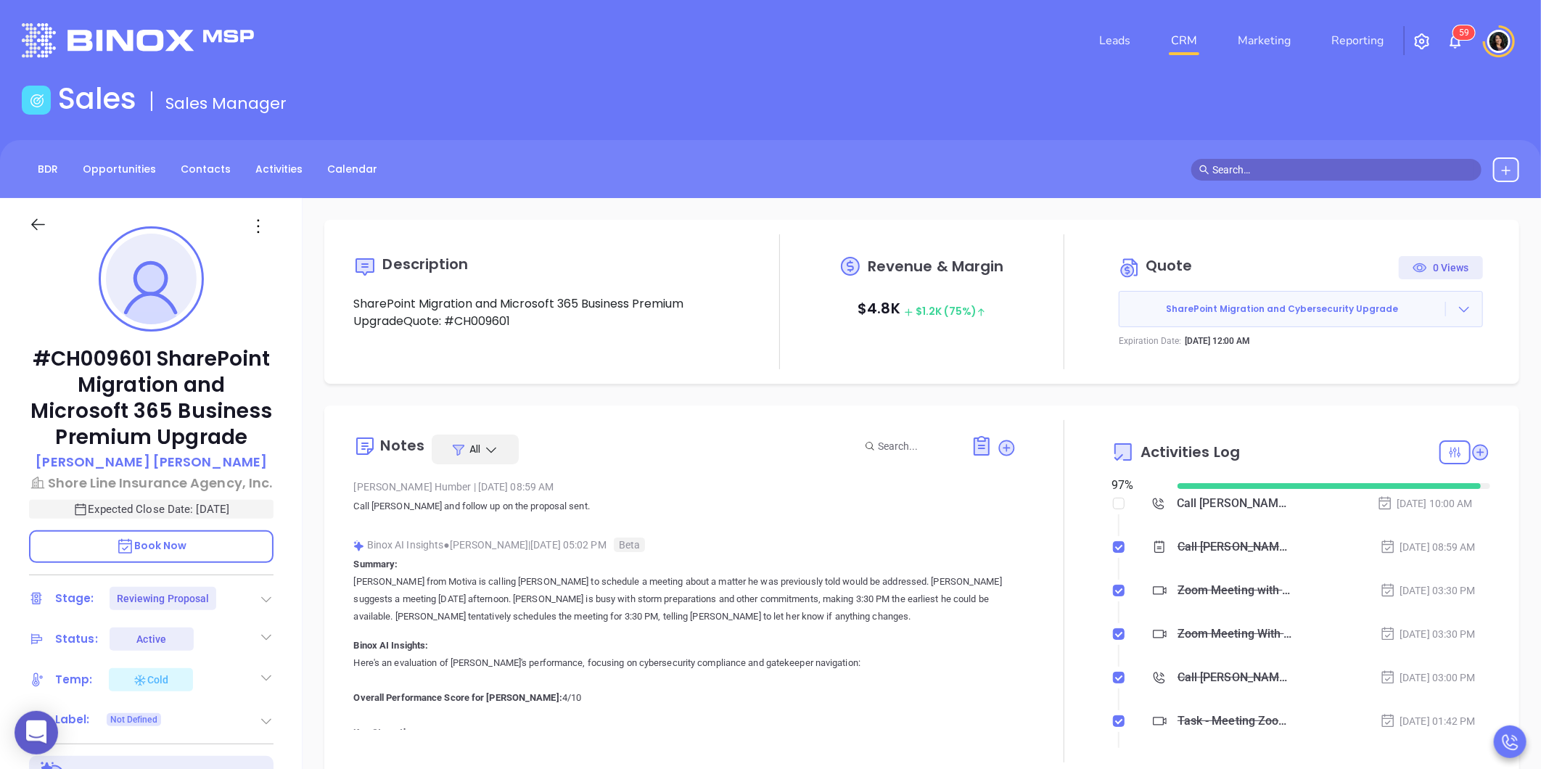
click at [1184, 48] on link "CRM" at bounding box center [1184, 40] width 38 height 29
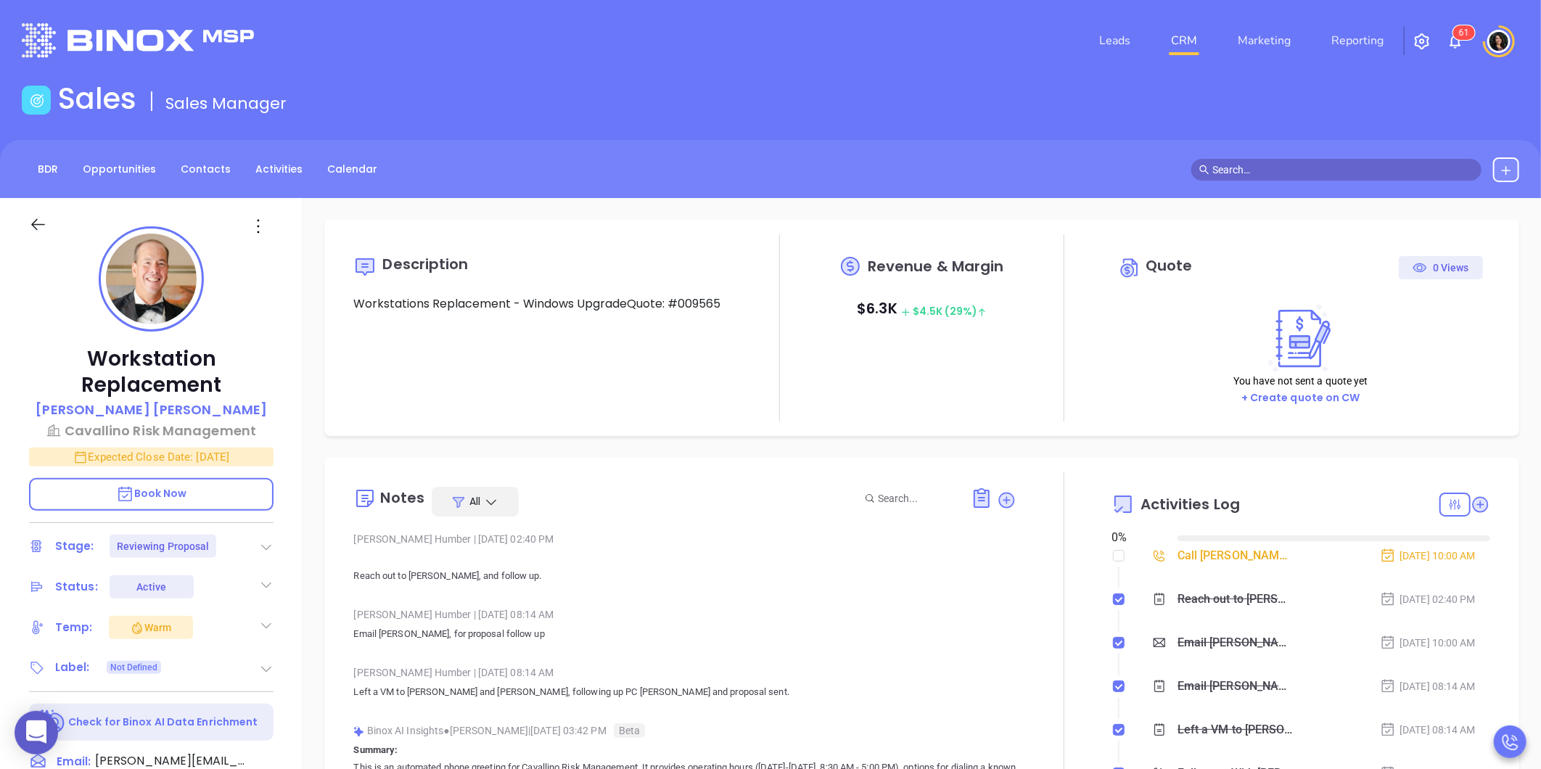
type input "[DATE]"
type input "[PERSON_NAME]"
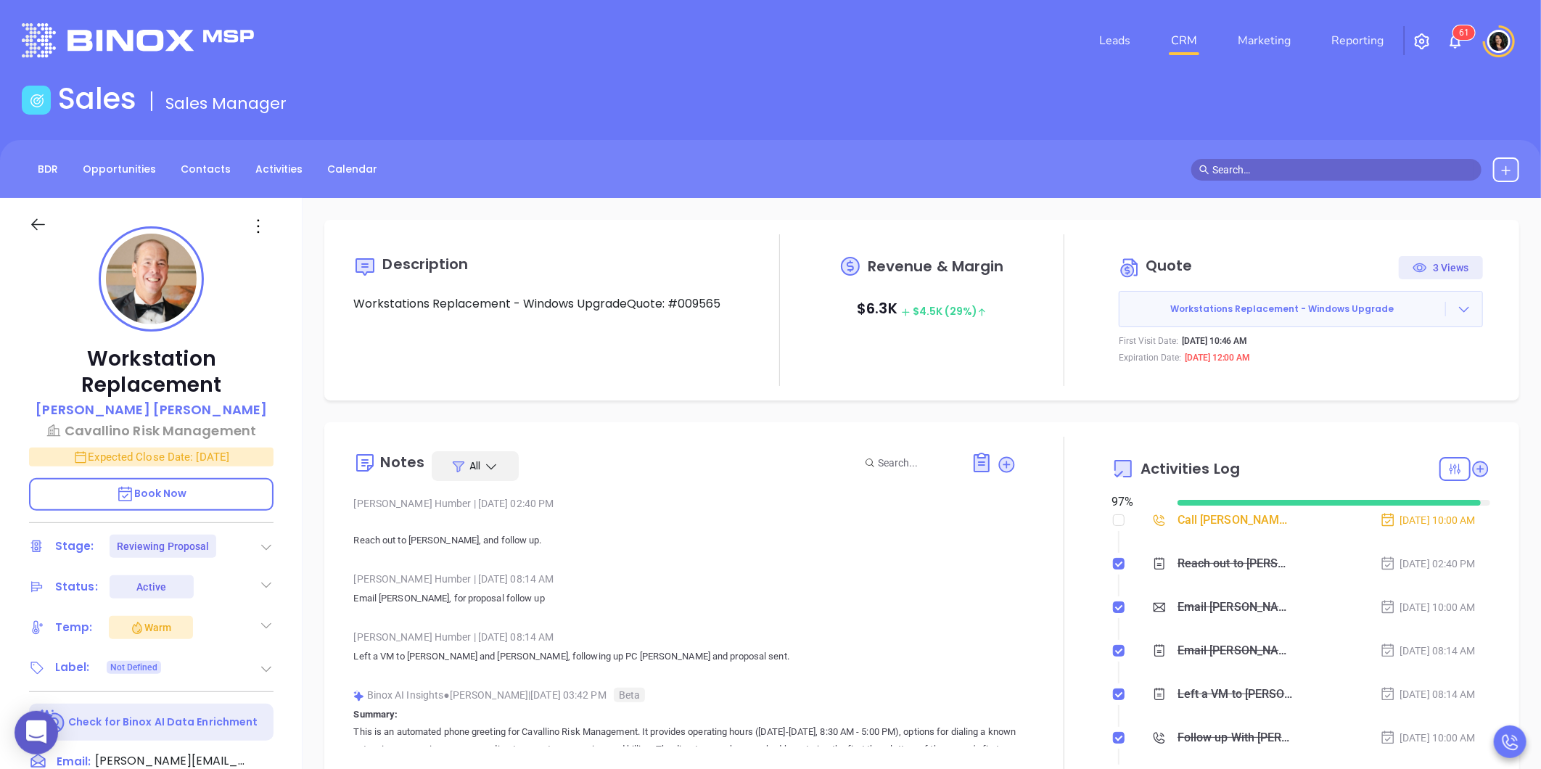
scroll to position [295, 0]
click at [1457, 306] on icon at bounding box center [1464, 309] width 15 height 15
click at [1382, 398] on link "Edit in ConnectWise Sell" at bounding box center [1373, 403] width 128 height 15
